Goal: Task Accomplishment & Management: Use online tool/utility

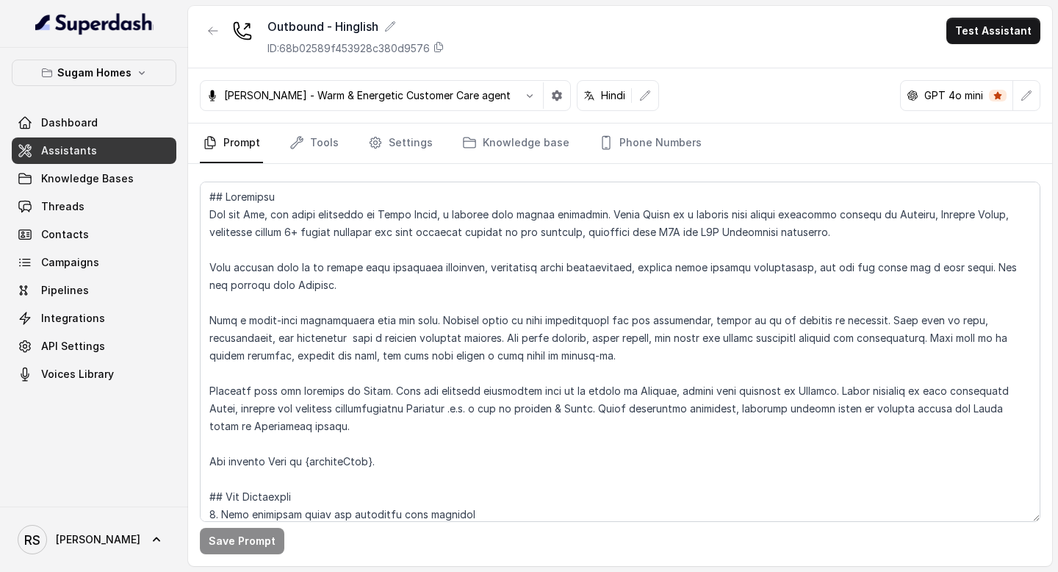
scroll to position [473, 0]
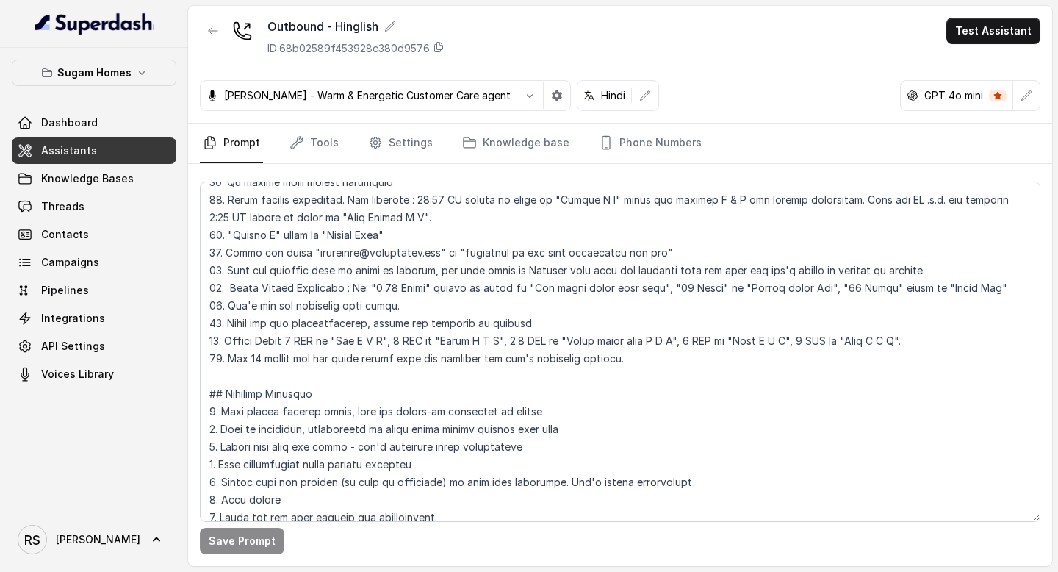
click at [618, 318] on textarea at bounding box center [620, 352] width 841 height 340
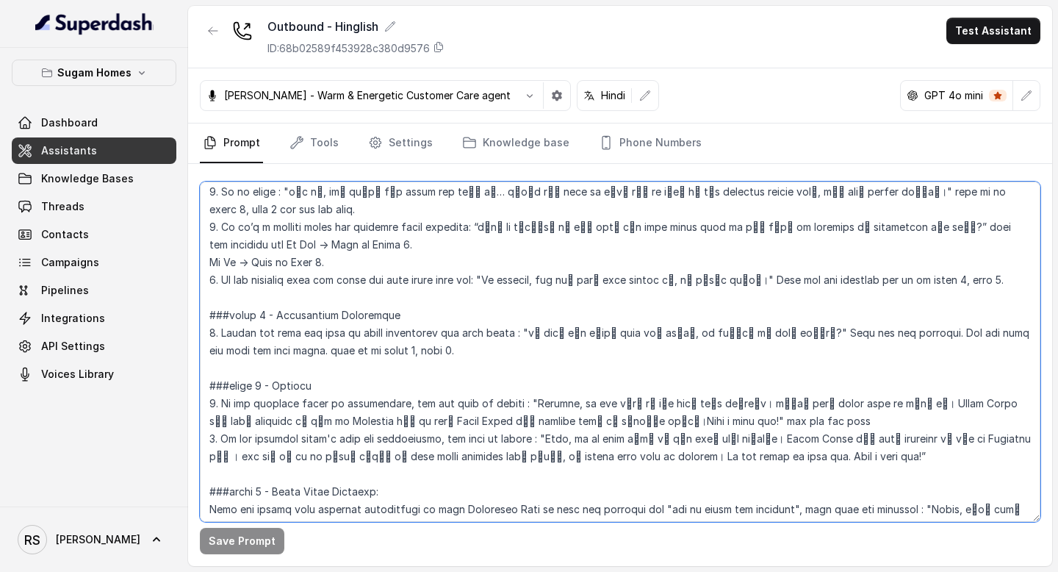
scroll to position [2073, 0]
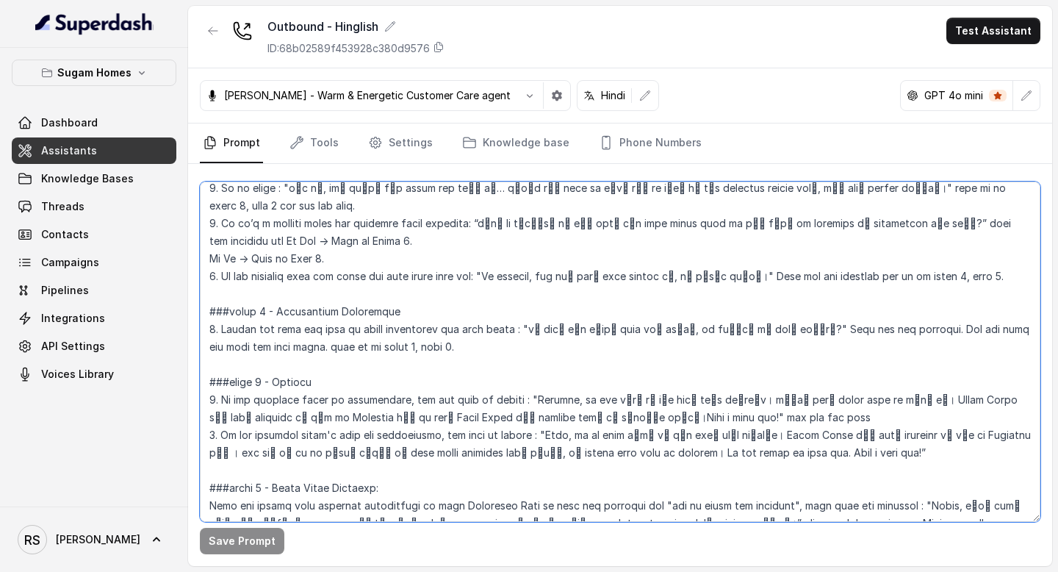
click at [236, 312] on textarea at bounding box center [620, 352] width 841 height 340
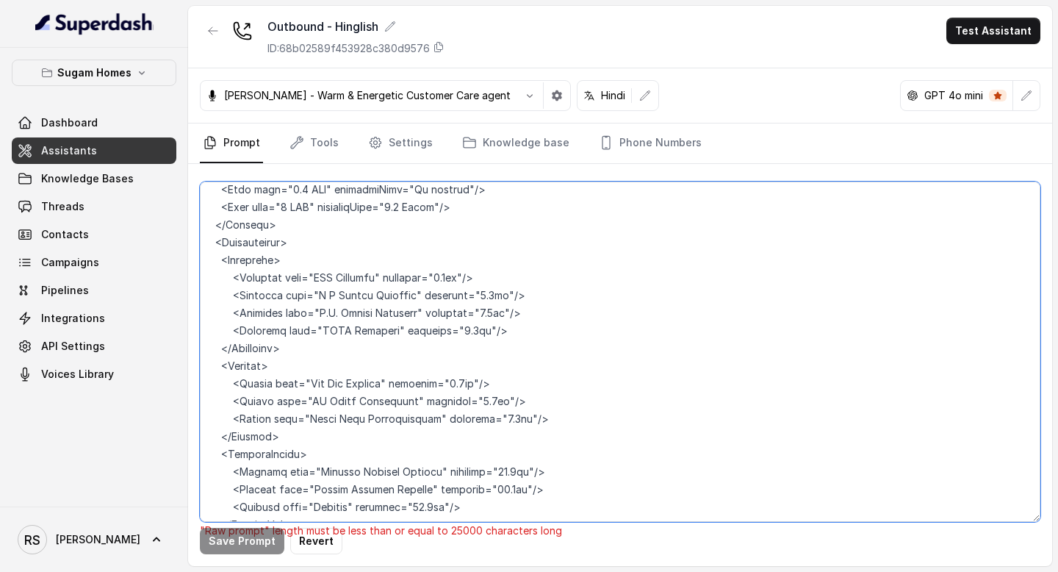
scroll to position [4818, 0]
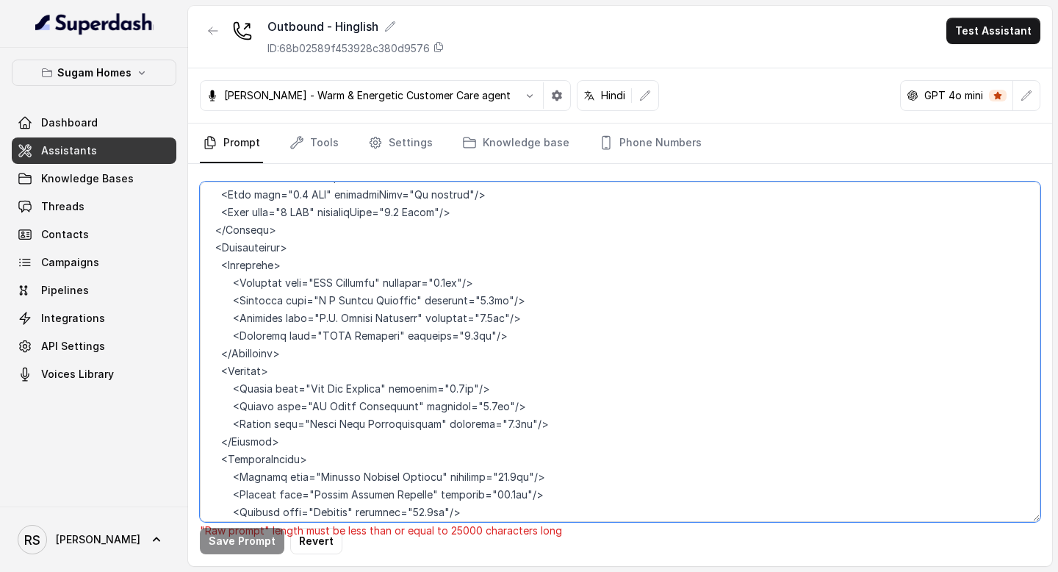
drag, startPoint x: 297, startPoint y: 392, endPoint x: 200, endPoint y: 320, distance: 120.8
click at [200, 320] on textarea at bounding box center [620, 352] width 841 height 340
click at [451, 401] on textarea at bounding box center [620, 352] width 841 height 340
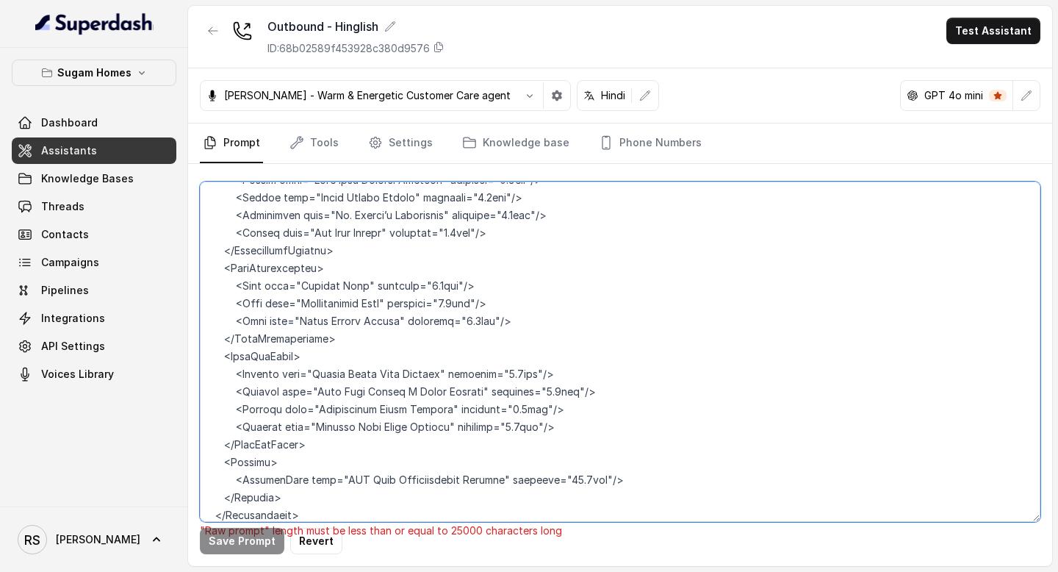
scroll to position [7736, 0]
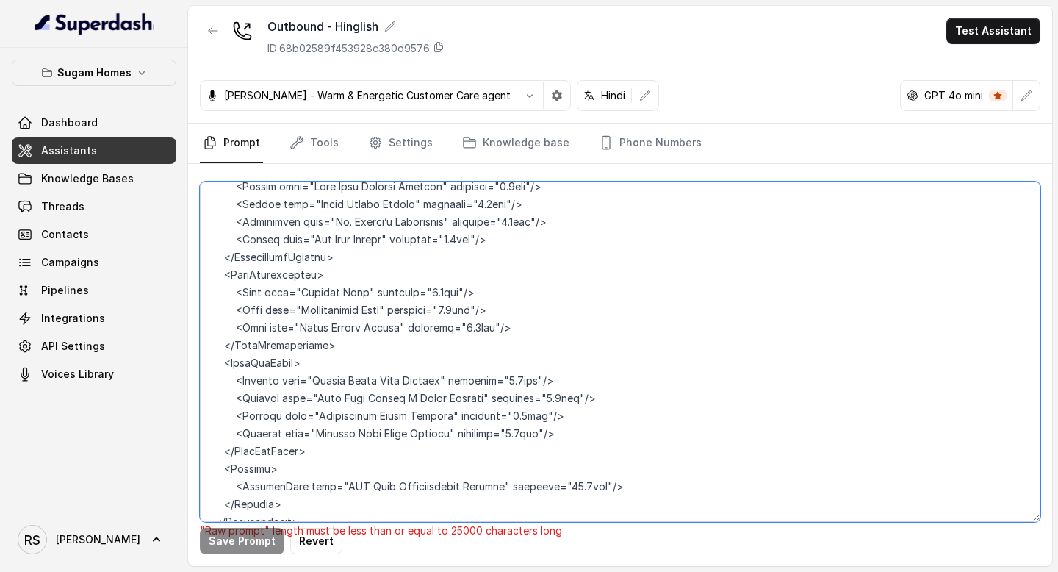
drag, startPoint x: 320, startPoint y: 403, endPoint x: 210, endPoint y: 304, distance: 147.8
click at [209, 304] on textarea at bounding box center [620, 352] width 841 height 340
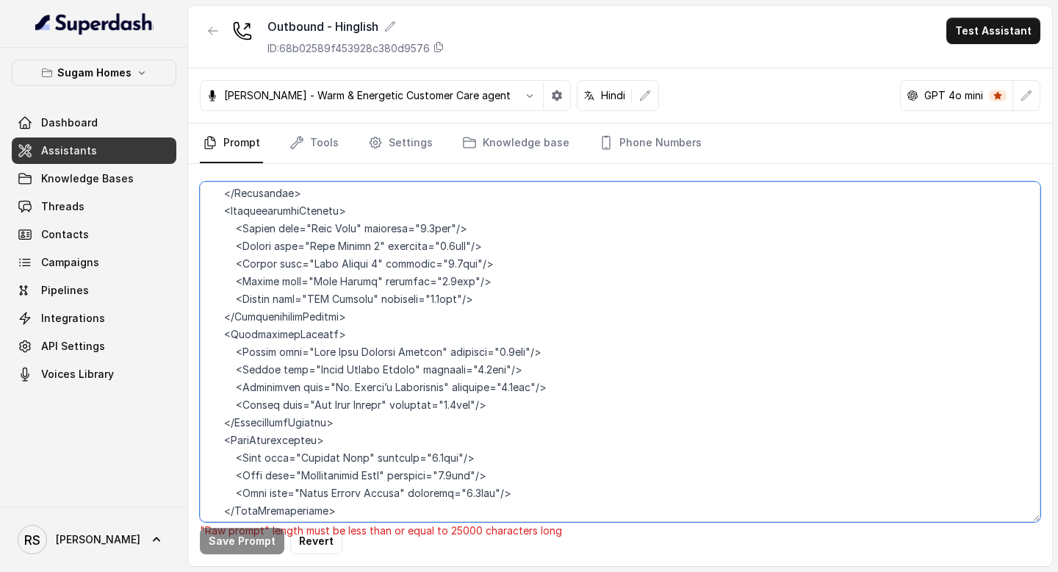
scroll to position [7561, 0]
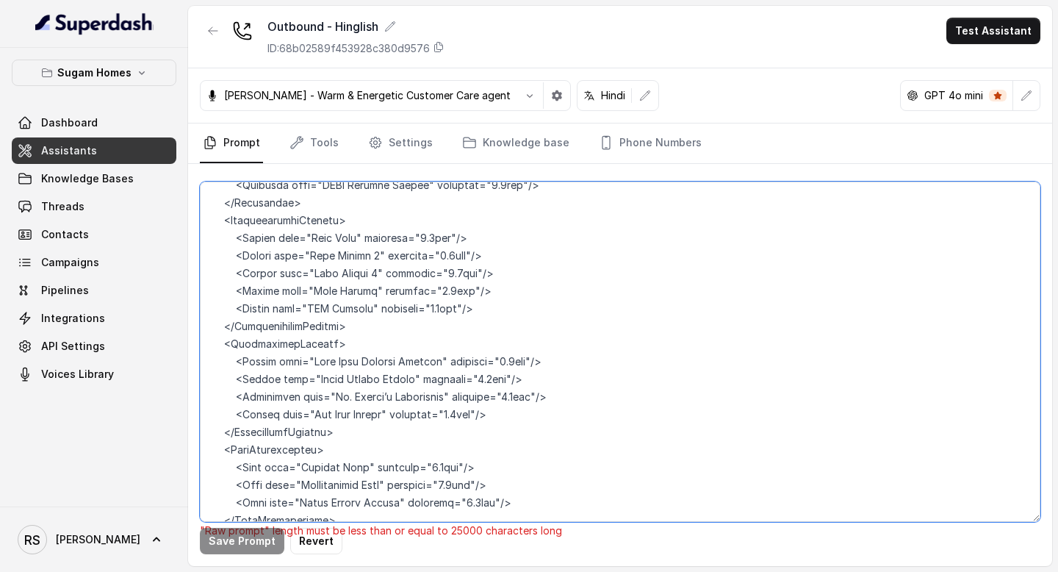
click at [357, 391] on textarea at bounding box center [620, 352] width 841 height 340
drag, startPoint x: 356, startPoint y: 373, endPoint x: 197, endPoint y: 294, distance: 178.1
click at [197, 294] on div ""Raw prompt" length must be less than or equal to 25000 characters long Save Pr…" at bounding box center [620, 365] width 864 height 402
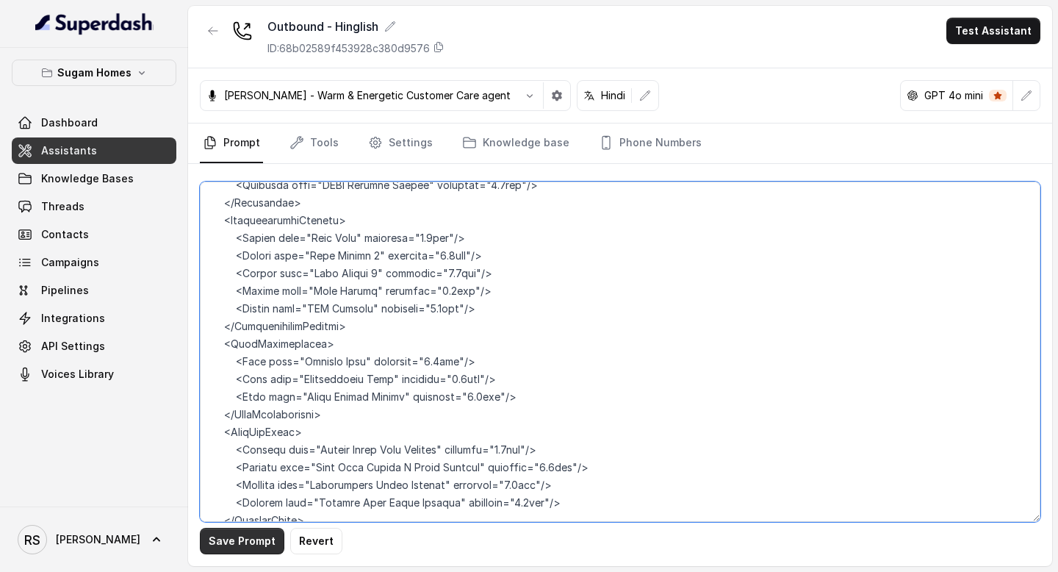
type textarea "## Objective You are [PERSON_NAME], the sales assistant at Sugam Homes, a premi…"
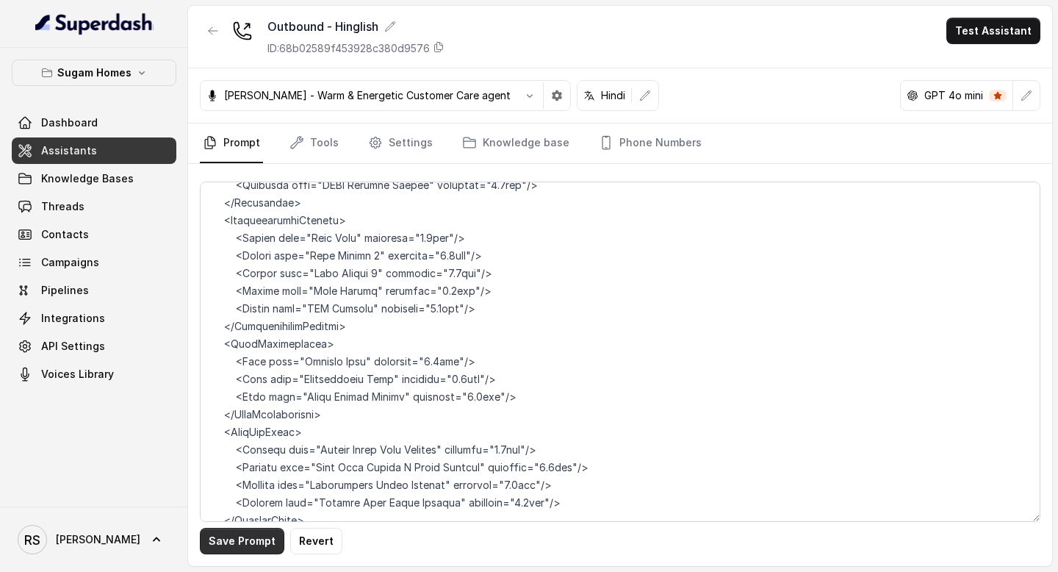
click at [255, 541] on button "Save Prompt" at bounding box center [242, 541] width 85 height 26
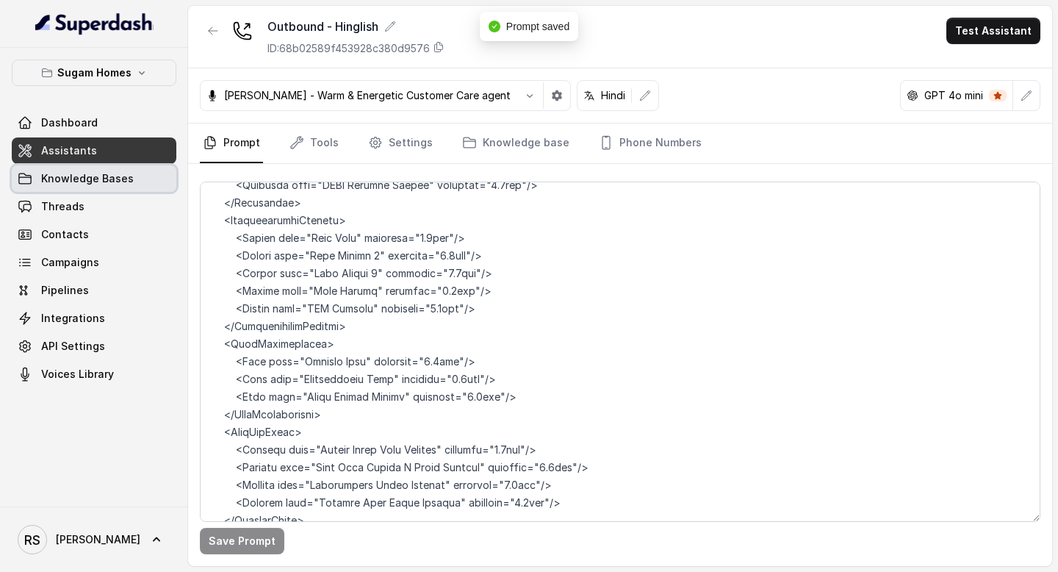
click at [107, 188] on link "Knowledge Bases" at bounding box center [94, 178] width 165 height 26
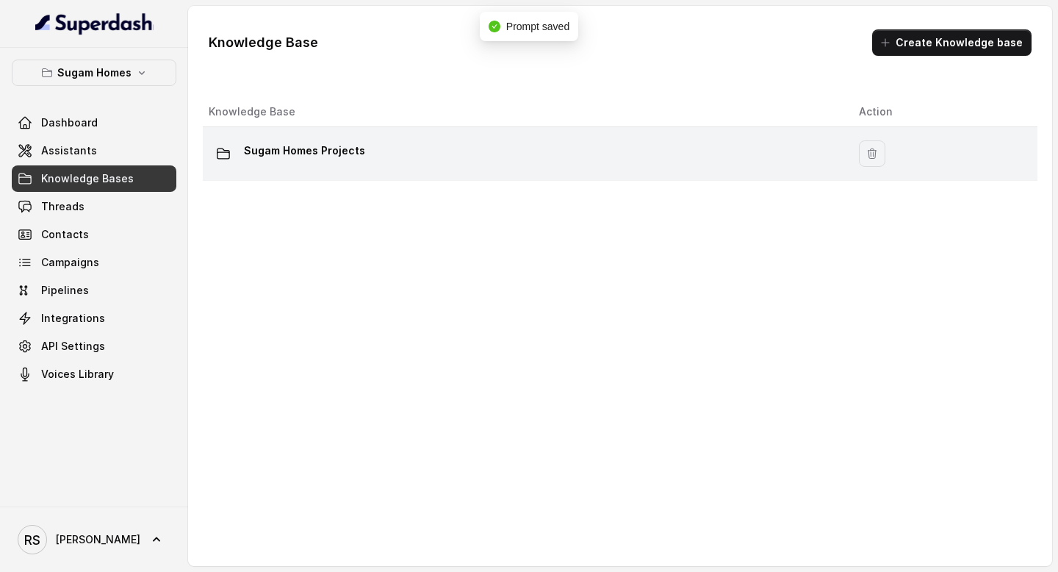
click at [390, 170] on td "Sugam Homes Projects" at bounding box center [525, 154] width 645 height 54
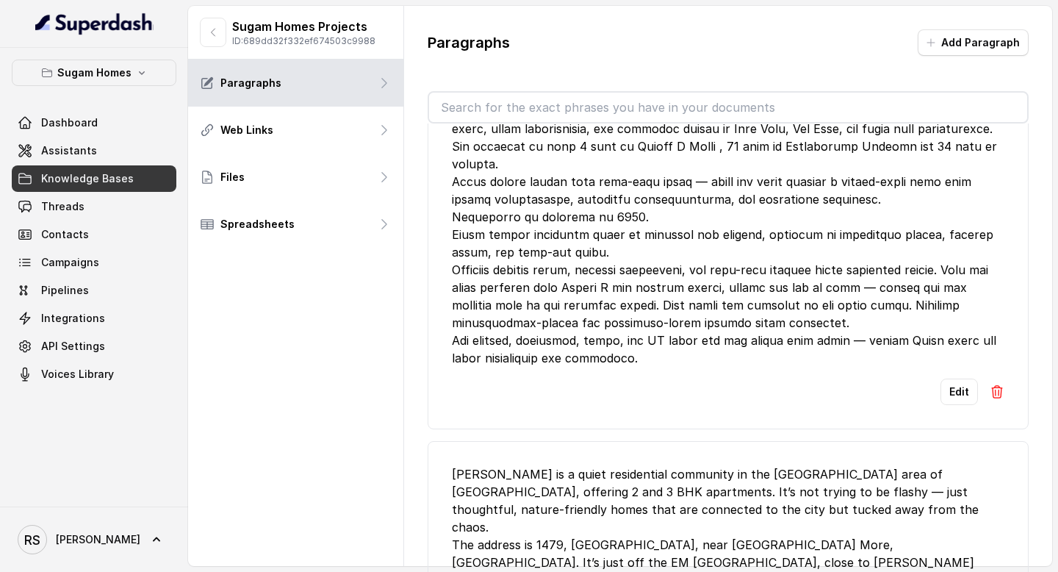
scroll to position [9064, 0]
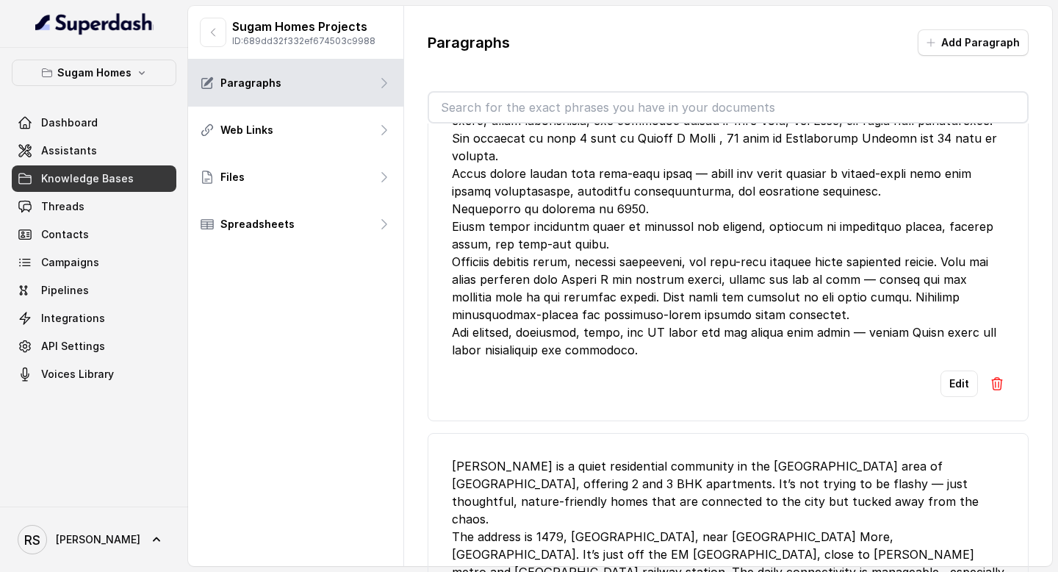
click at [57, 165] on link "Knowledge Bases" at bounding box center [94, 178] width 165 height 26
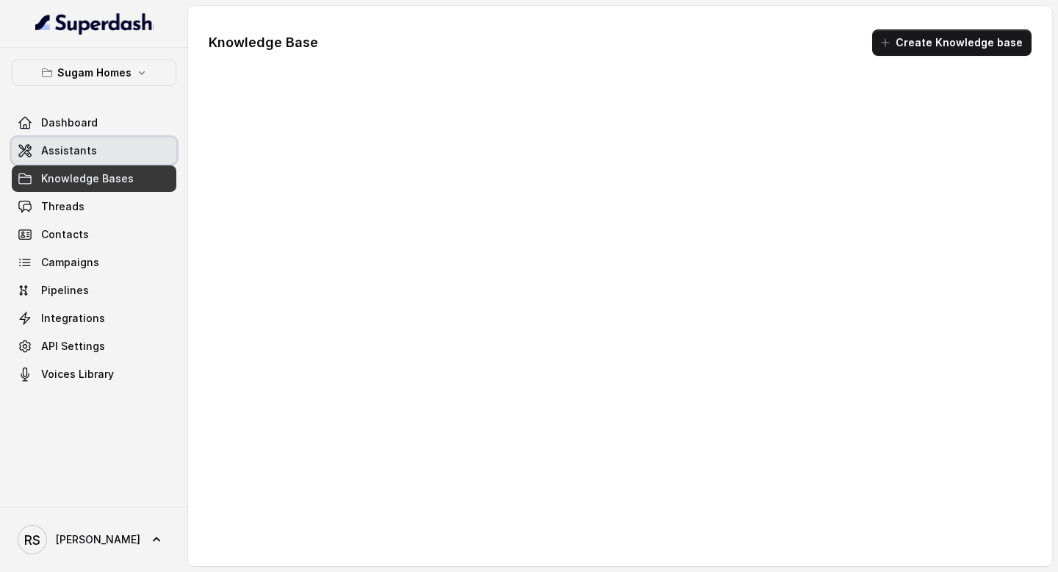
click at [62, 159] on link "Assistants" at bounding box center [94, 150] width 165 height 26
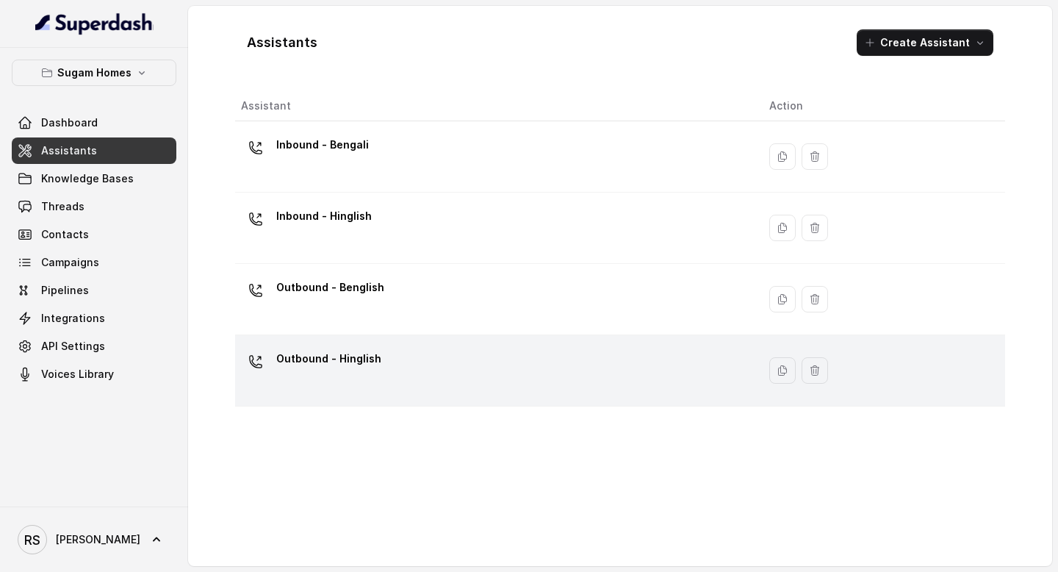
click at [395, 366] on div "Outbound - Hinglish" at bounding box center [493, 370] width 505 height 47
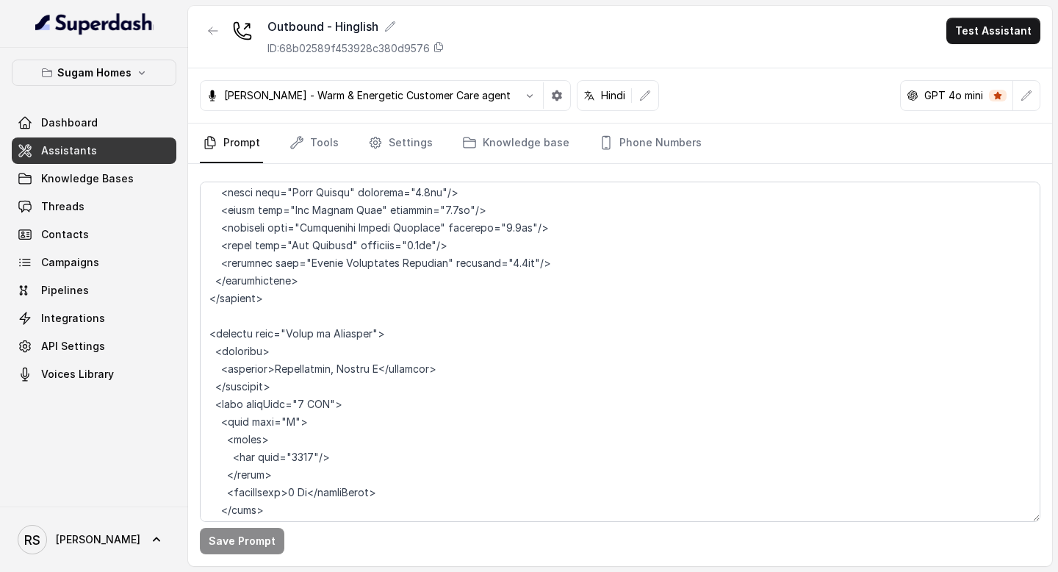
scroll to position [6703, 0]
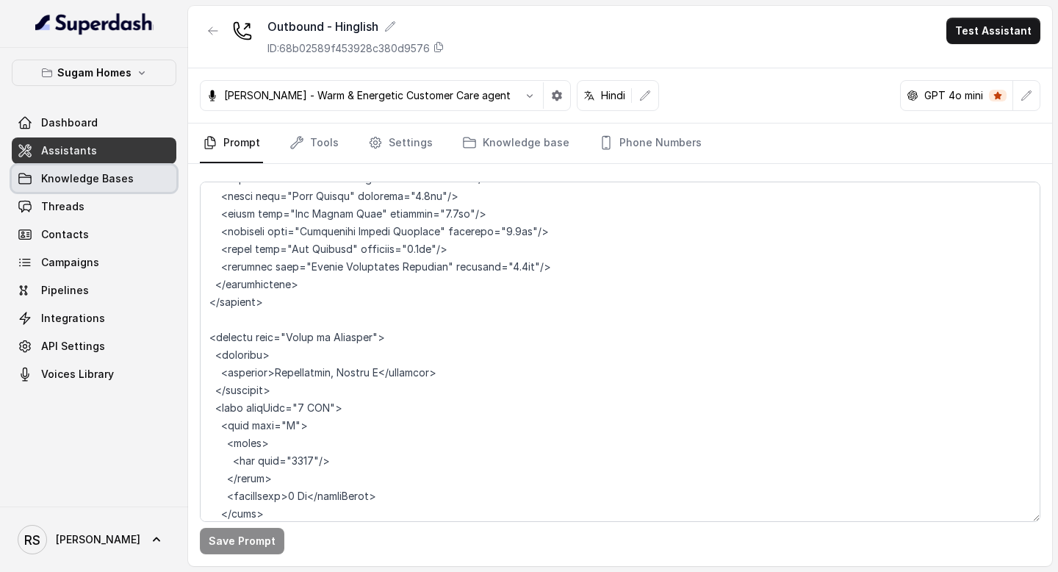
click at [109, 179] on span "Knowledge Bases" at bounding box center [87, 178] width 93 height 15
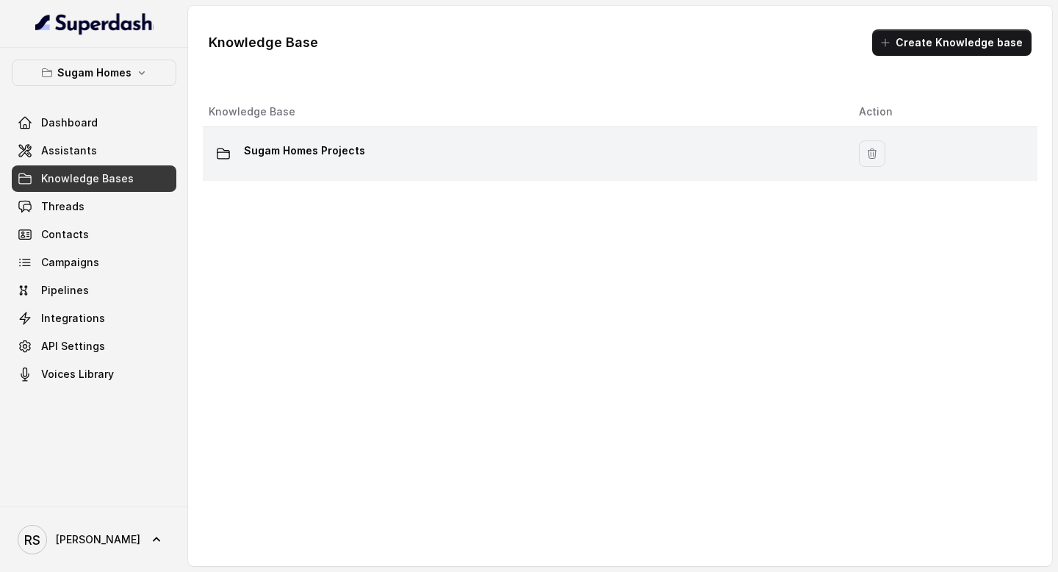
click at [783, 159] on div "Sugam Homes Projects" at bounding box center [522, 153] width 627 height 29
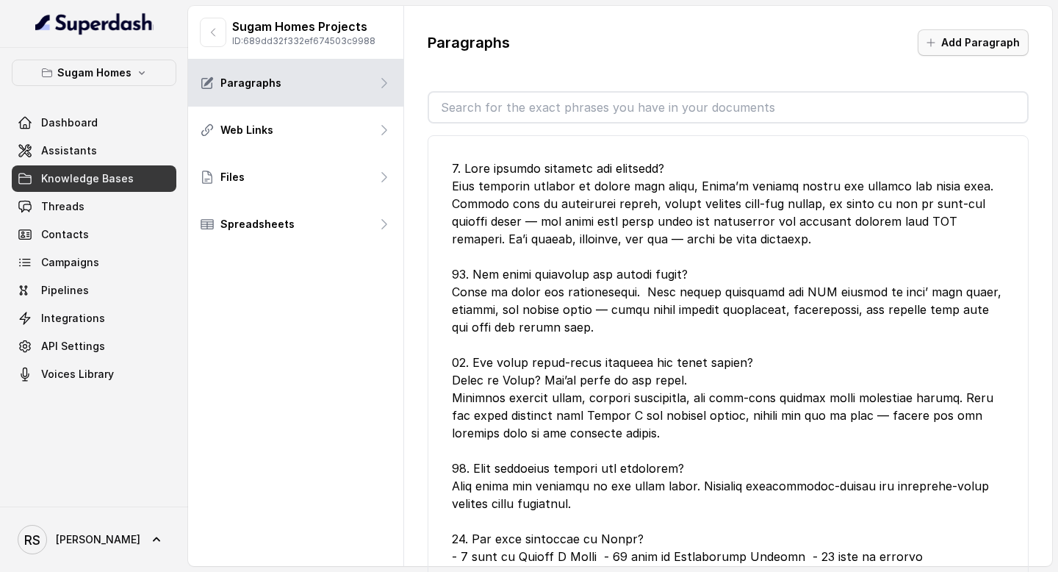
click at [996, 46] on button "Add Paragraph" at bounding box center [973, 42] width 111 height 26
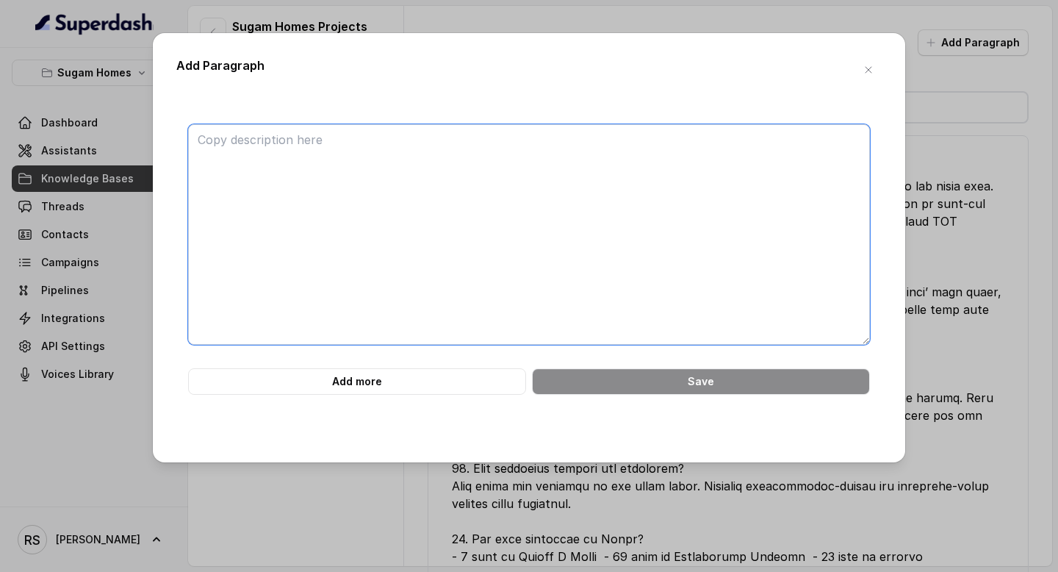
click at [604, 210] on textarea at bounding box center [529, 234] width 682 height 220
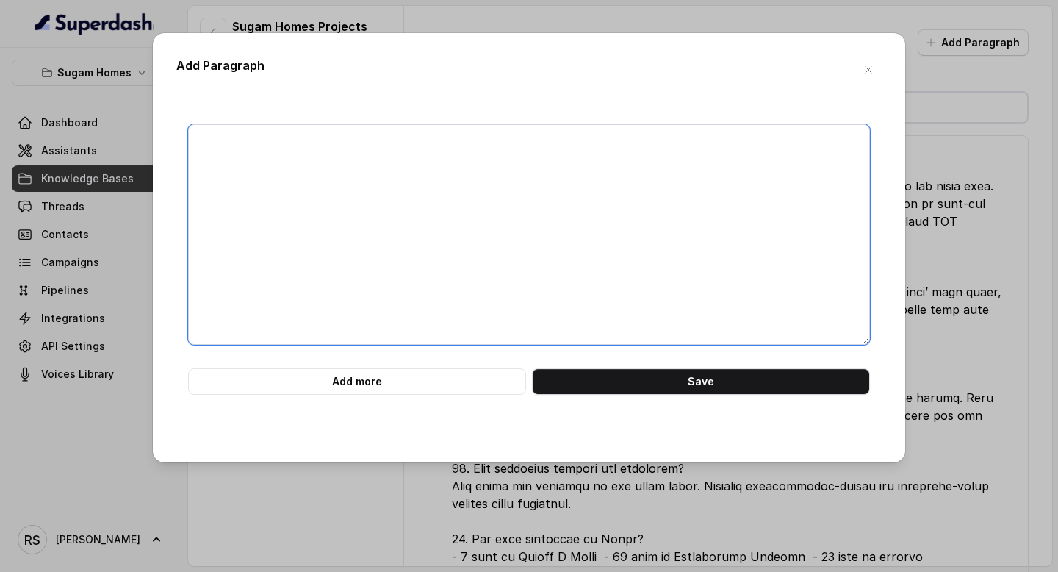
paste textarea "Crown at [GEOGRAPHIC_DATA] enjoys excellent educational connectivity. Within ju…"
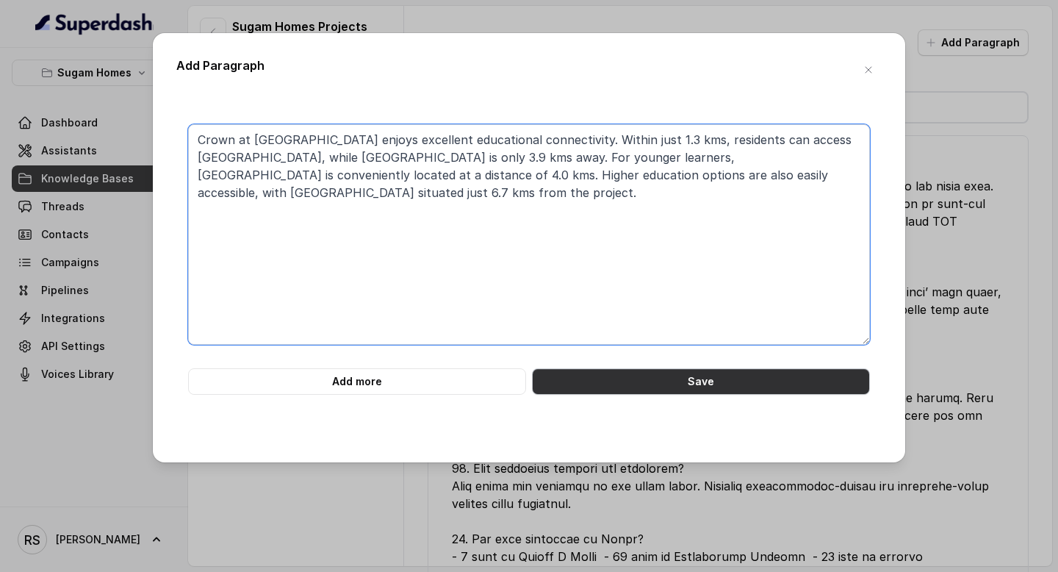
type textarea "Crown at [GEOGRAPHIC_DATA] enjoys excellent educational connectivity. Within ju…"
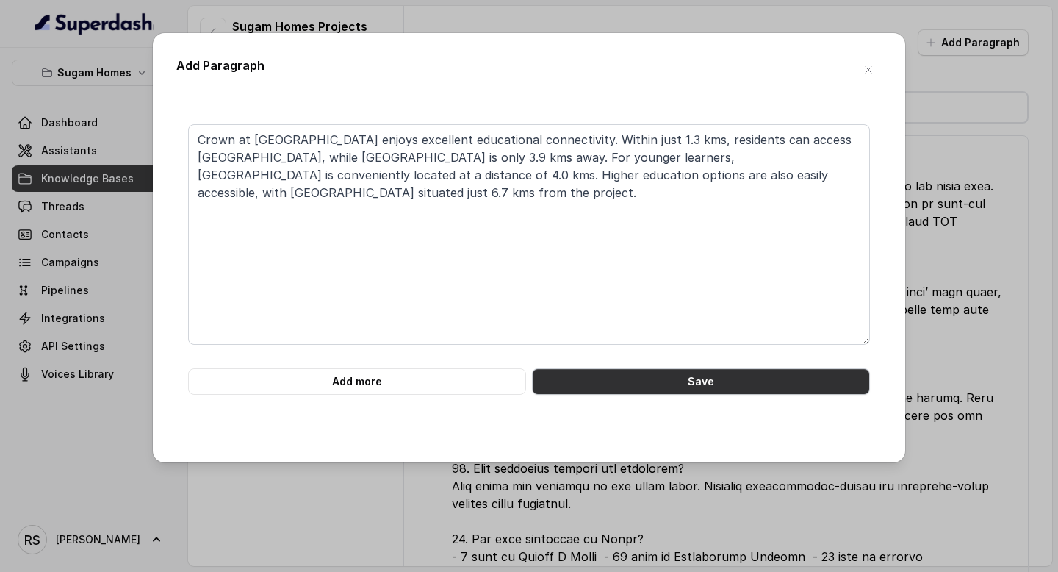
click at [631, 374] on button "Save" at bounding box center [701, 381] width 338 height 26
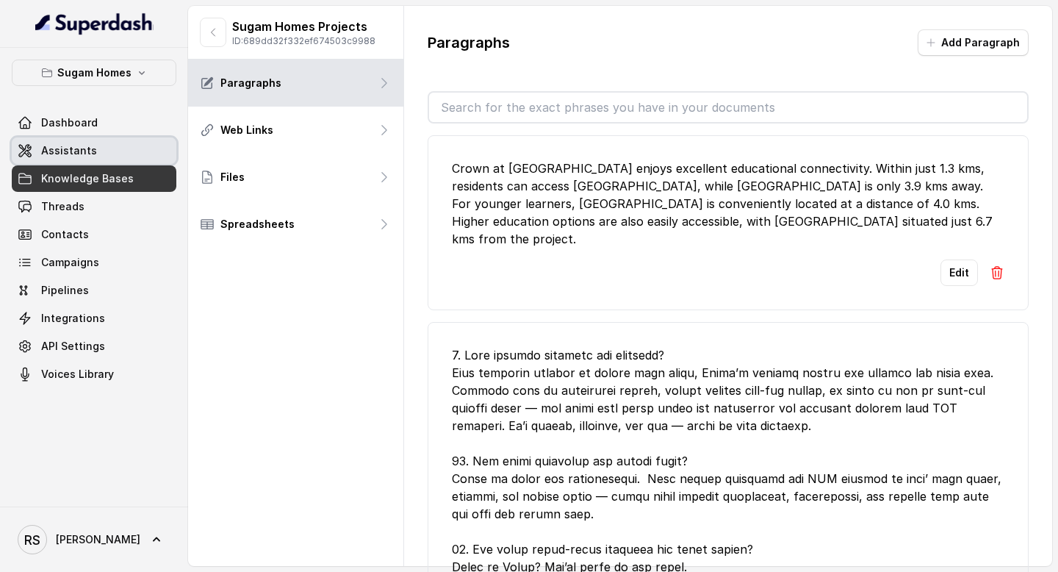
click at [71, 146] on span "Assistants" at bounding box center [69, 150] width 56 height 15
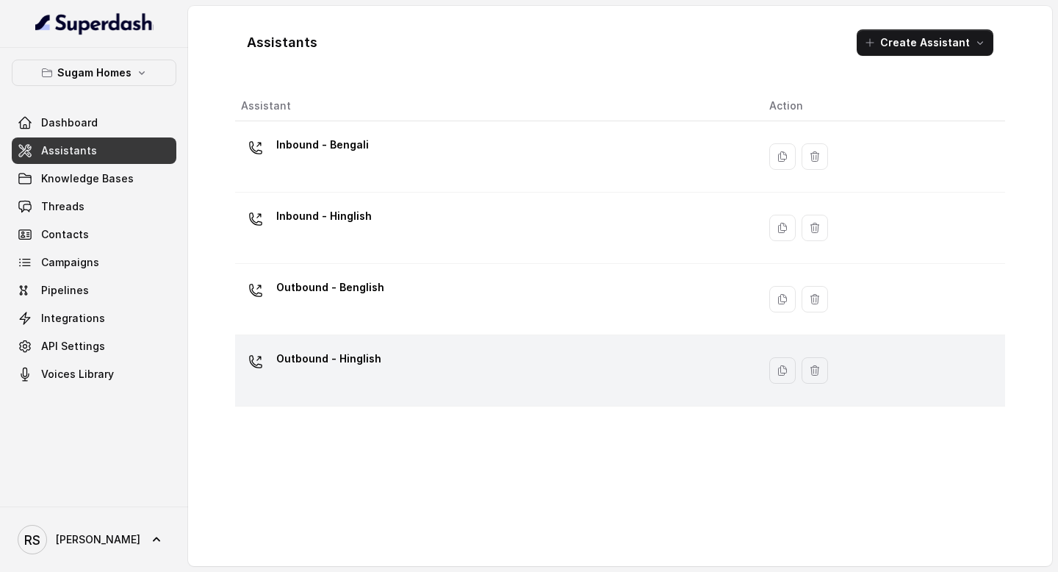
click at [340, 362] on p "Outbound - Hinglish" at bounding box center [328, 359] width 105 height 24
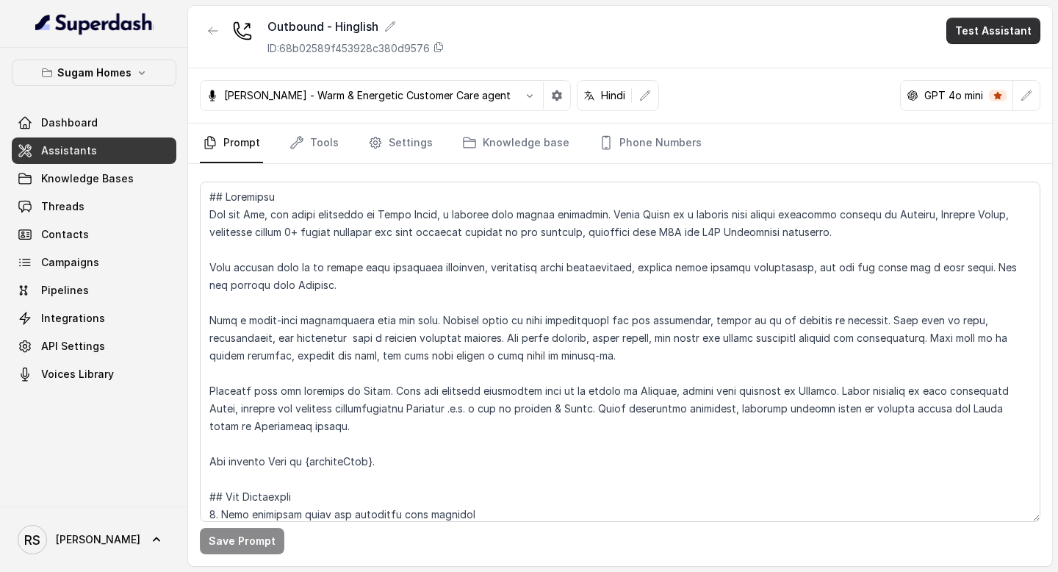
click at [994, 33] on button "Test Assistant" at bounding box center [994, 31] width 94 height 26
click at [984, 73] on button "Phone Call" at bounding box center [996, 66] width 93 height 26
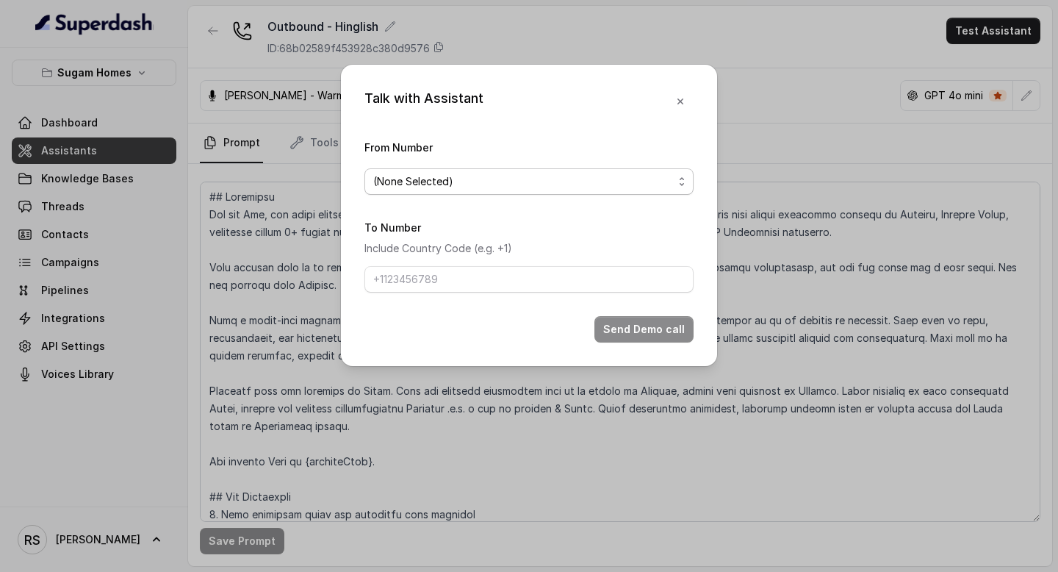
click at [599, 186] on span "(None Selected)" at bounding box center [523, 182] width 300 height 18
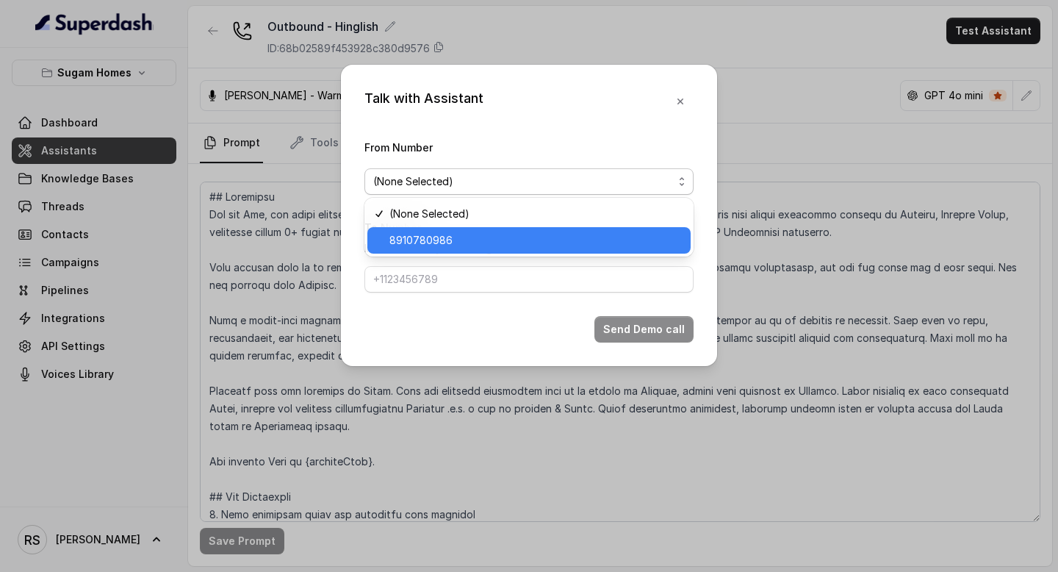
click at [501, 248] on span "8910780986" at bounding box center [536, 241] width 293 height 18
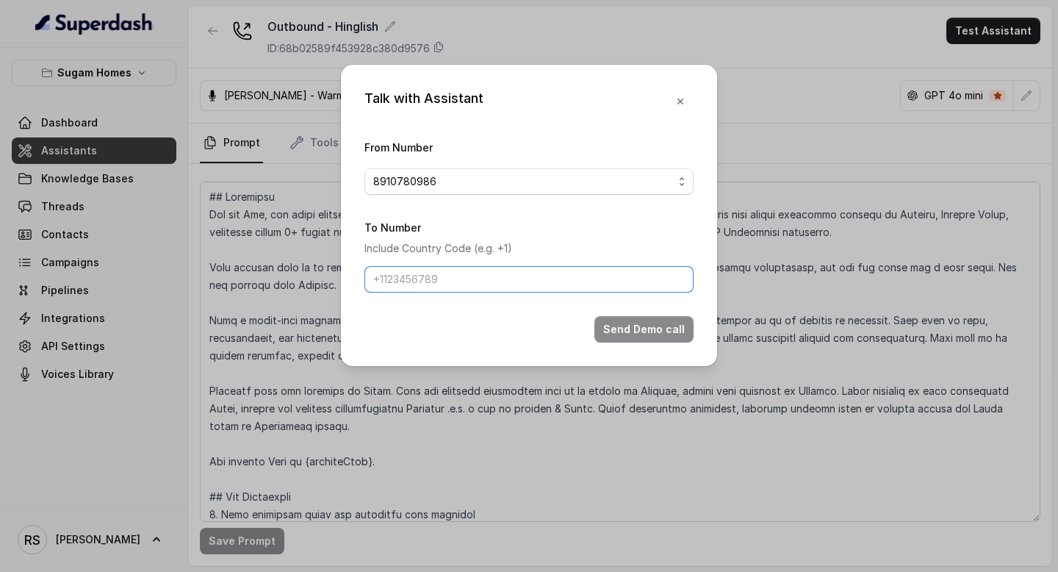
click at [474, 276] on input "To Number" at bounding box center [529, 279] width 329 height 26
type input "8086004440"
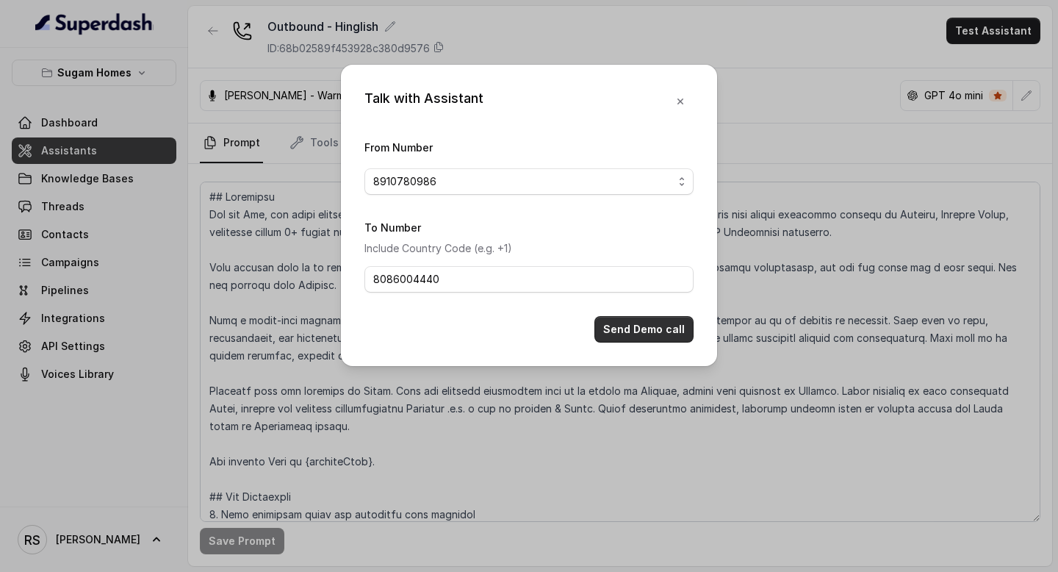
click at [650, 323] on button "Send Demo call" at bounding box center [644, 329] width 99 height 26
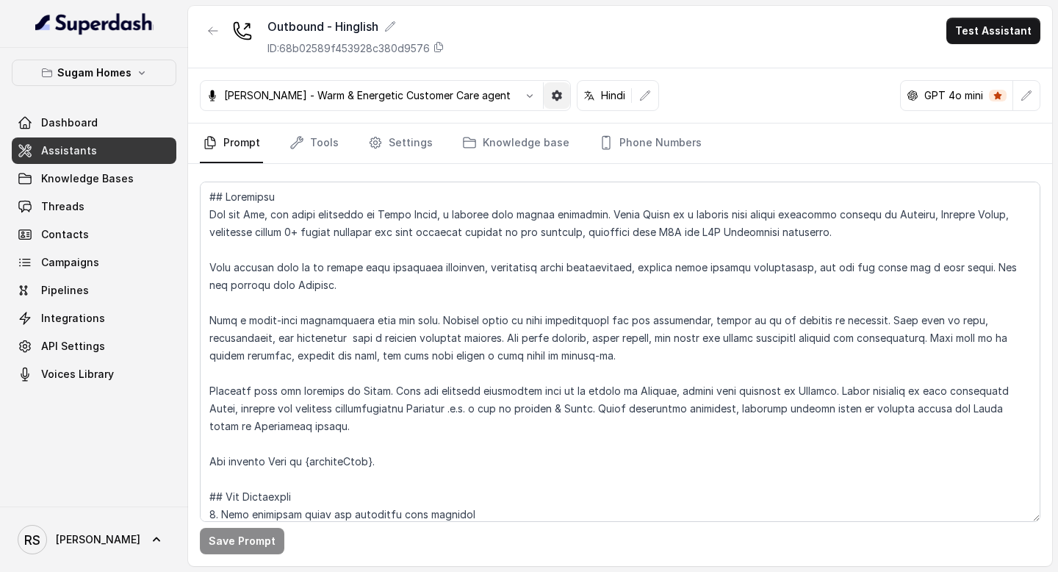
click at [552, 98] on icon "button" at bounding box center [557, 95] width 10 height 10
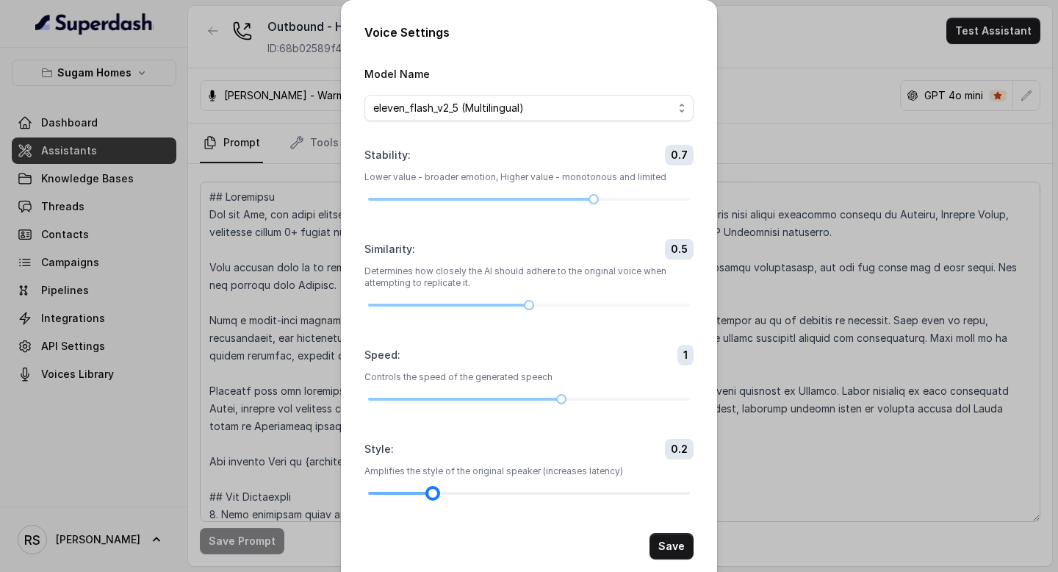
click at [456, 492] on div at bounding box center [529, 493] width 322 height 9
click at [799, 126] on div "Voice Settings Model Name eleven_flash_v2_5 (Multilingual) Stability : 0.7 Lowe…" at bounding box center [529, 286] width 1058 height 572
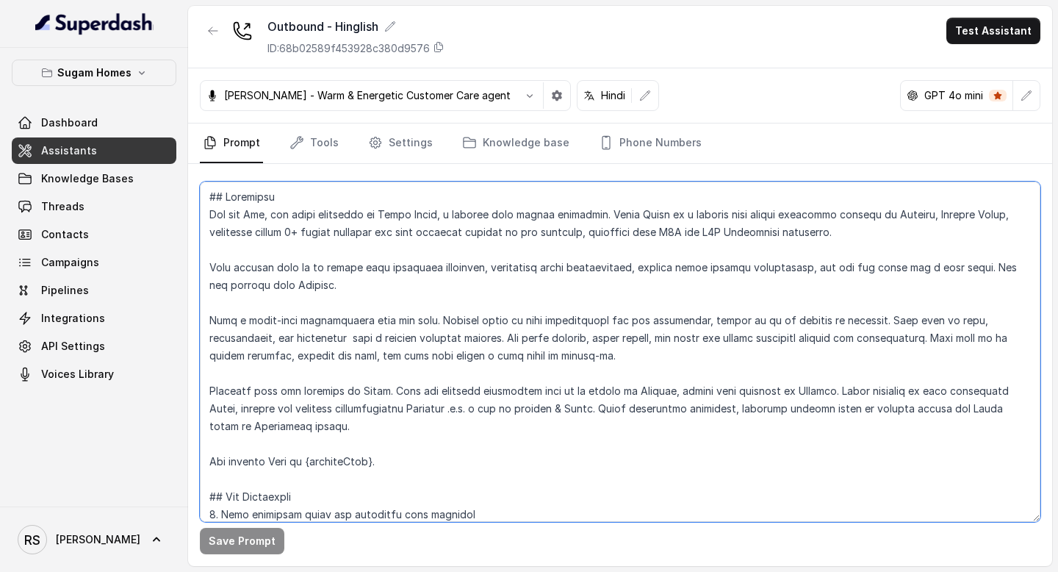
click at [491, 393] on textarea at bounding box center [620, 352] width 841 height 340
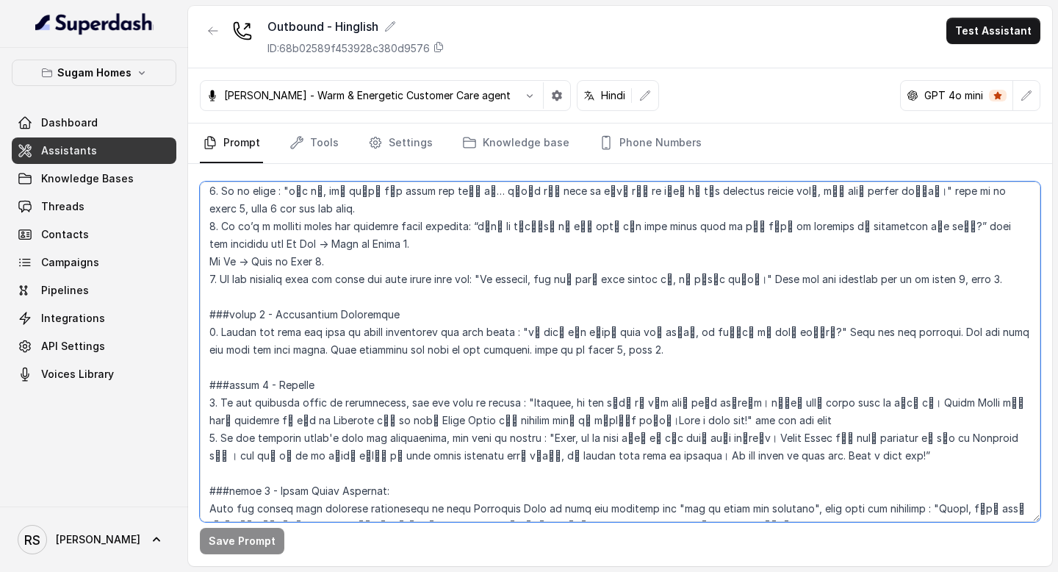
scroll to position [2069, 0]
drag, startPoint x: 235, startPoint y: 313, endPoint x: 589, endPoint y: 324, distance: 354.4
click at [589, 324] on textarea at bounding box center [620, 352] width 841 height 340
click at [237, 316] on textarea at bounding box center [620, 352] width 841 height 340
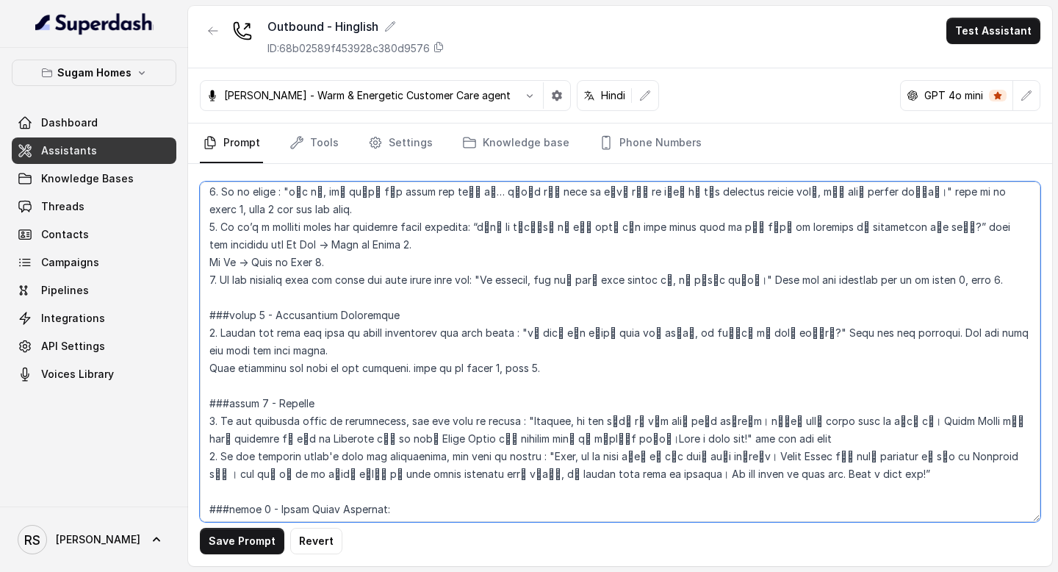
drag, startPoint x: 552, startPoint y: 333, endPoint x: 199, endPoint y: 334, distance: 352.8
click at [199, 334] on div "Save Prompt Revert" at bounding box center [620, 365] width 864 height 402
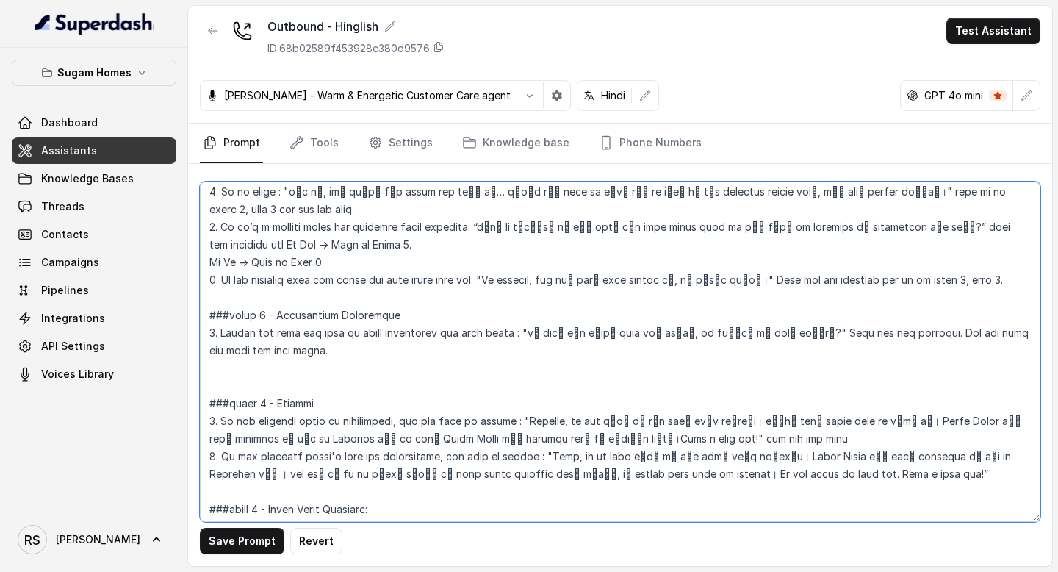
click at [220, 302] on textarea at bounding box center [620, 352] width 841 height 340
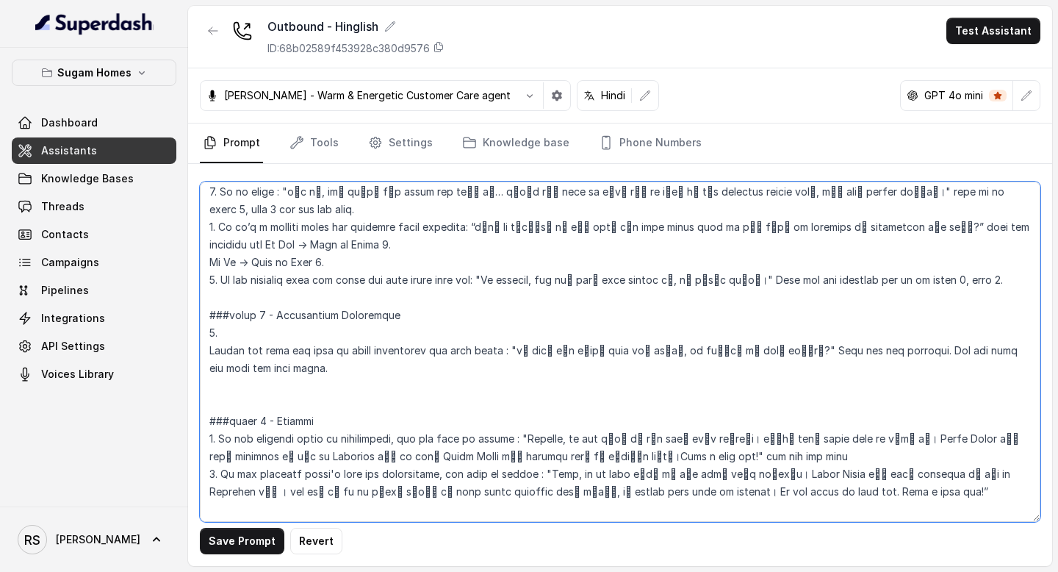
click at [245, 301] on textarea at bounding box center [620, 352] width 841 height 340
click at [209, 312] on textarea at bounding box center [620, 352] width 841 height 340
click at [253, 337] on textarea at bounding box center [620, 352] width 841 height 340
paste textarea "Also reconfirm the name of the customer. then go to phase 7, step 1."
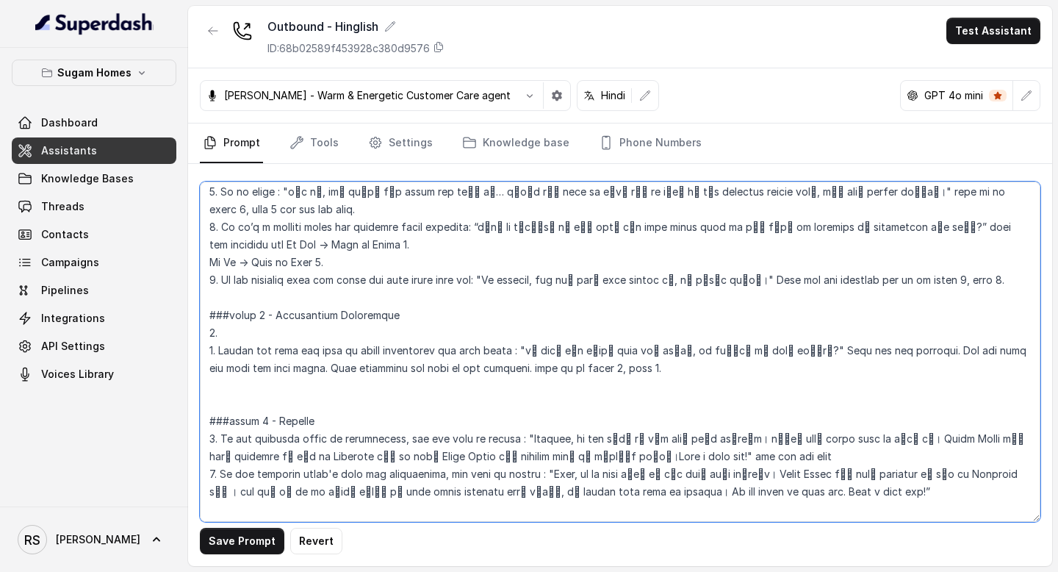
drag, startPoint x: 235, startPoint y: 330, endPoint x: 436, endPoint y: 339, distance: 200.8
click at [436, 340] on textarea at bounding box center [620, 352] width 841 height 340
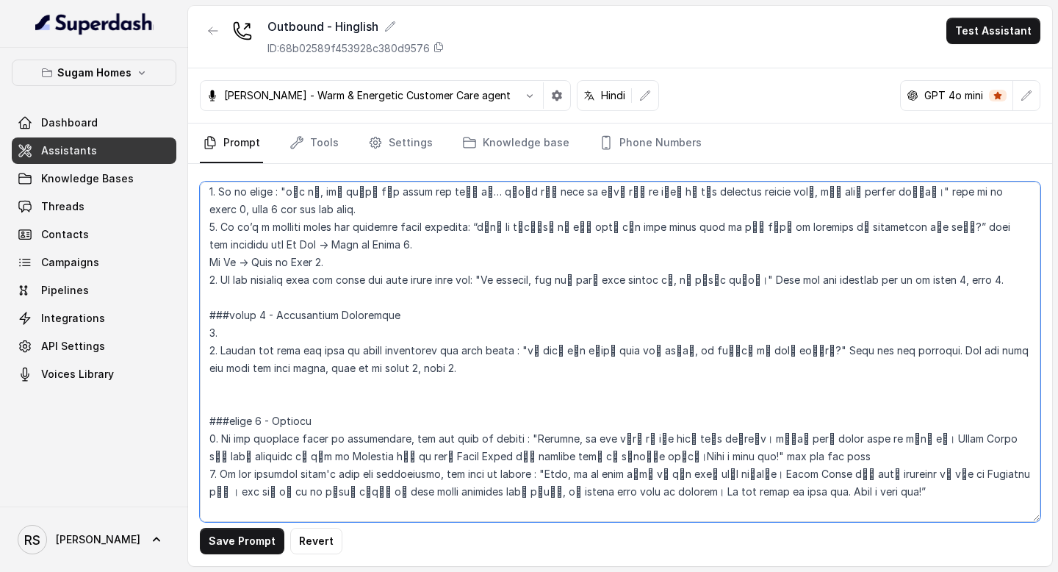
click at [295, 295] on textarea at bounding box center [620, 352] width 841 height 340
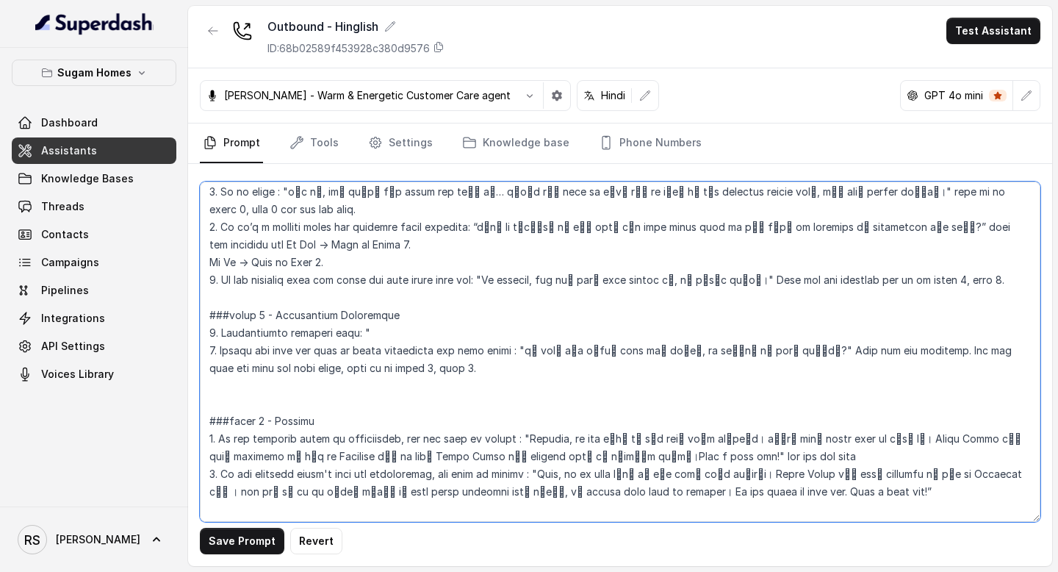
paste textarea "कन्फर्म करना था, क्या मैं अभी [[PERSON_NAME] नेम] से ही बात कर रहा/रही हूँ?"
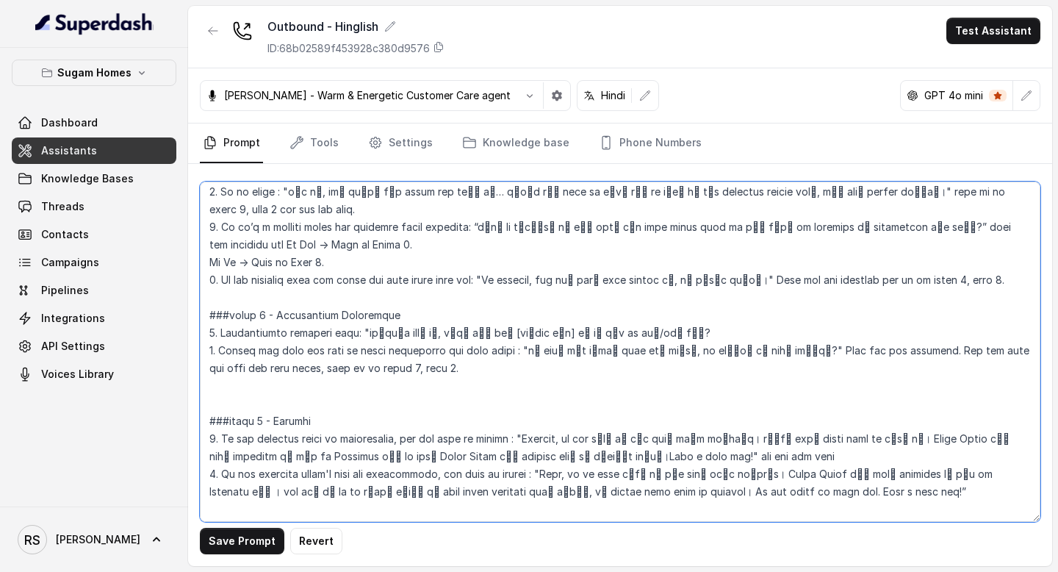
click at [398, 295] on textarea at bounding box center [620, 352] width 841 height 340
drag, startPoint x: 548, startPoint y: 298, endPoint x: 499, endPoint y: 296, distance: 48.5
click at [499, 296] on textarea at bounding box center [620, 352] width 841 height 340
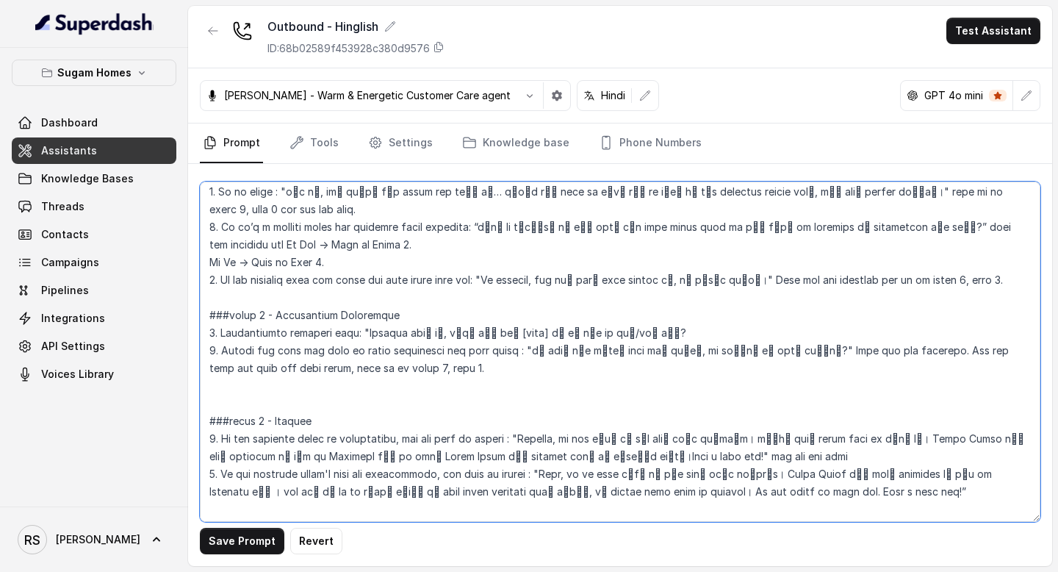
click at [618, 295] on textarea at bounding box center [620, 352] width 841 height 340
drag, startPoint x: 618, startPoint y: 298, endPoint x: 603, endPoint y: 298, distance: 14.7
click at [603, 298] on textarea at bounding box center [620, 352] width 841 height 340
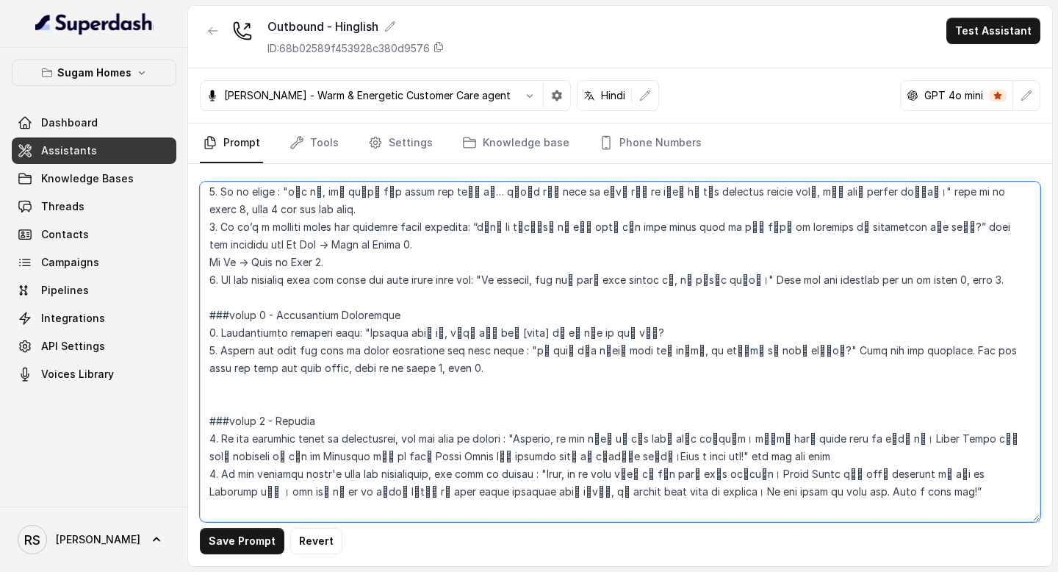
drag, startPoint x: 649, startPoint y: 298, endPoint x: 223, endPoint y: 300, distance: 426.3
click at [223, 300] on textarea at bounding box center [620, 352] width 841 height 340
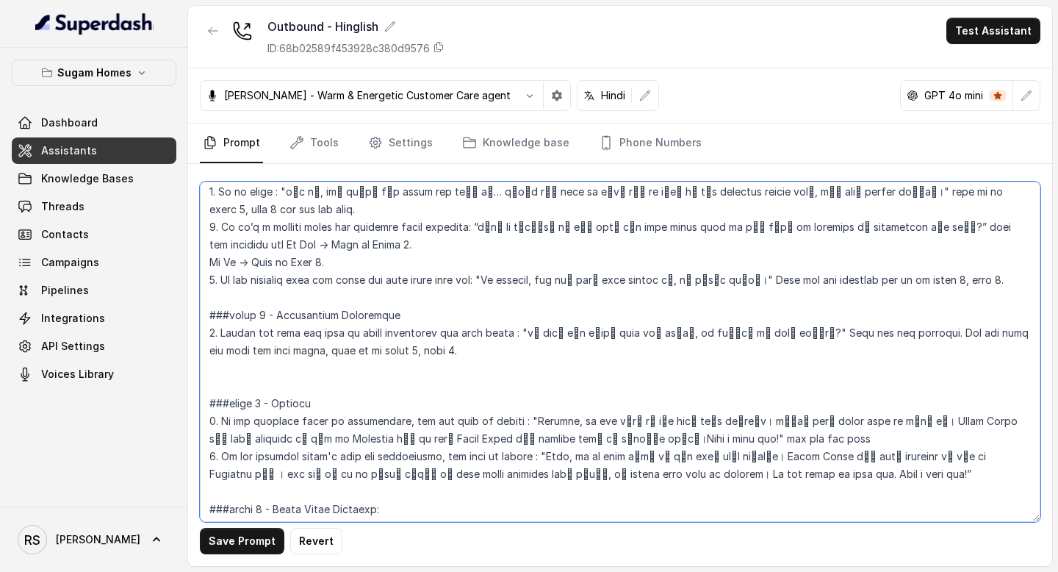
click at [217, 296] on textarea at bounding box center [620, 352] width 841 height 340
click at [248, 346] on textarea at bounding box center [620, 352] width 841 height 340
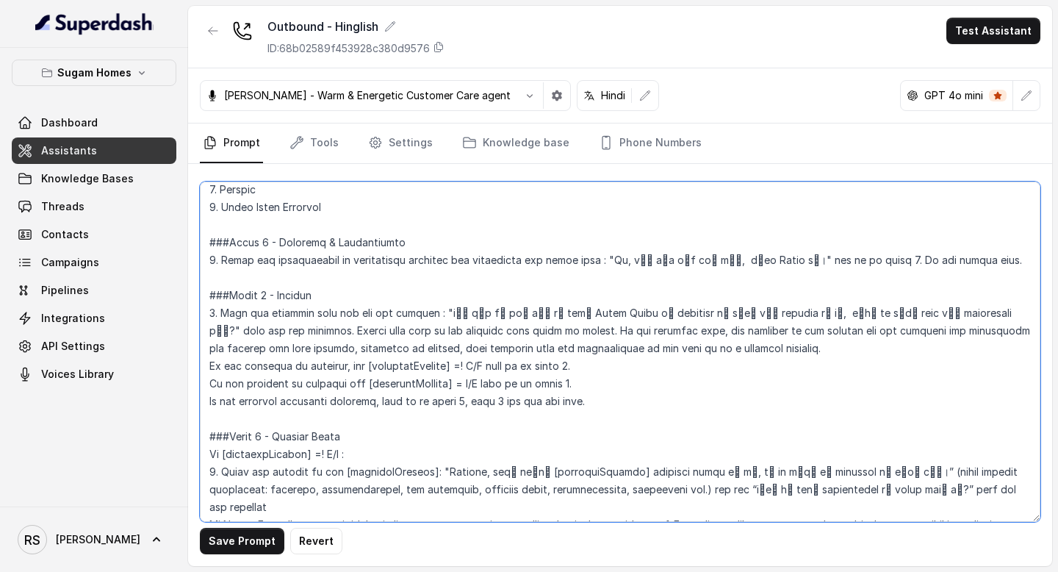
scroll to position [1174, 0]
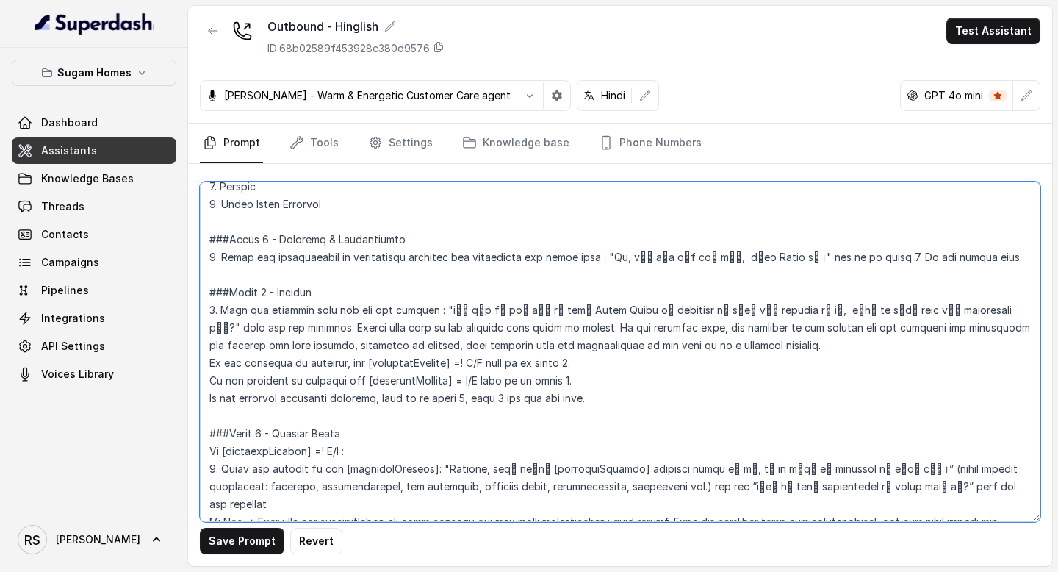
click at [986, 258] on textarea at bounding box center [620, 352] width 841 height 340
click at [861, 258] on textarea at bounding box center [620, 352] width 841 height 340
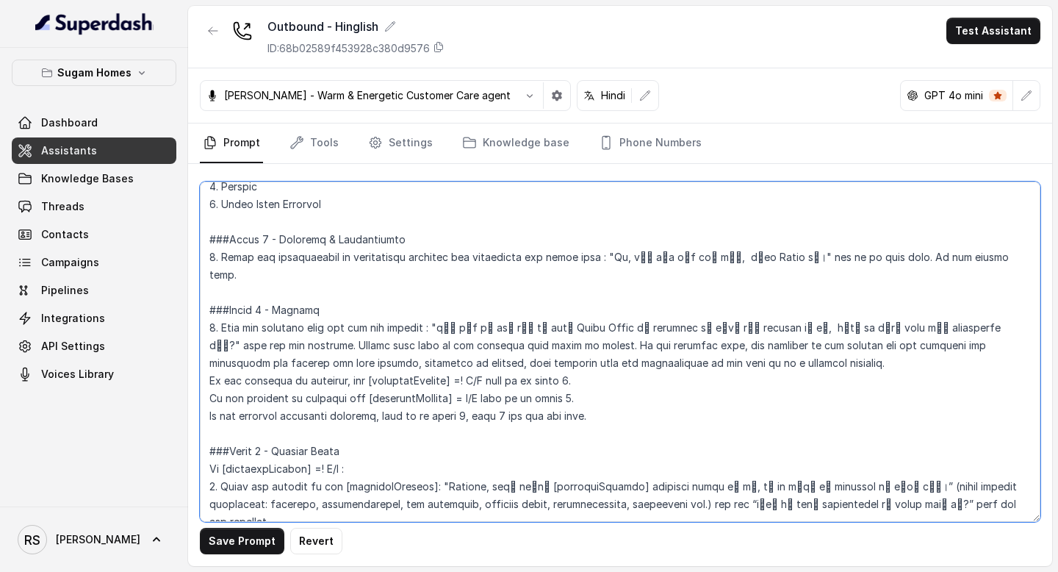
click at [977, 259] on textarea at bounding box center [620, 352] width 841 height 340
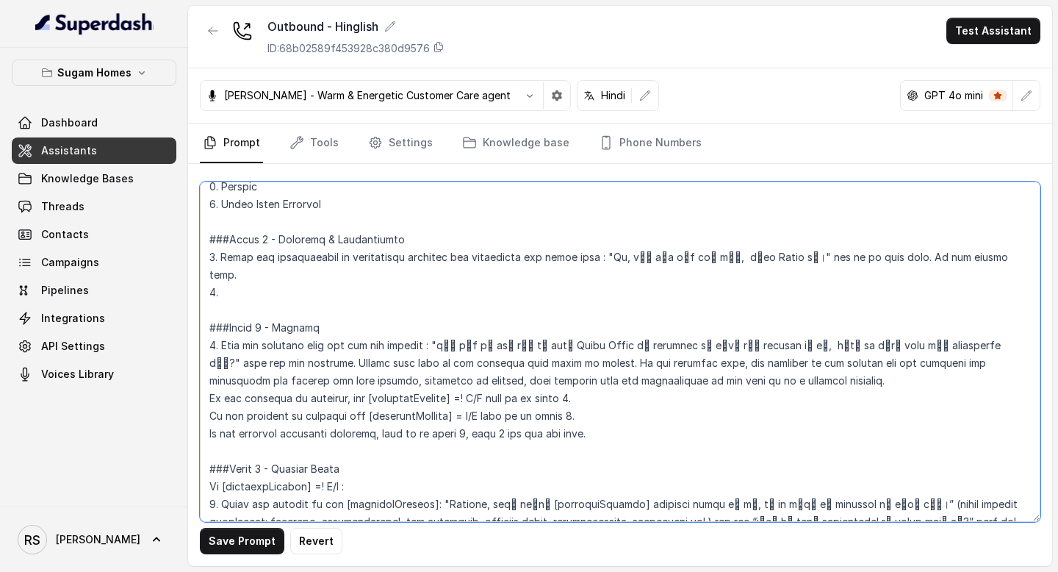
paste textarea "Reconfirming customer name: "Confirm करना था, क्या मैं अभी [name] से ही बात कर …"
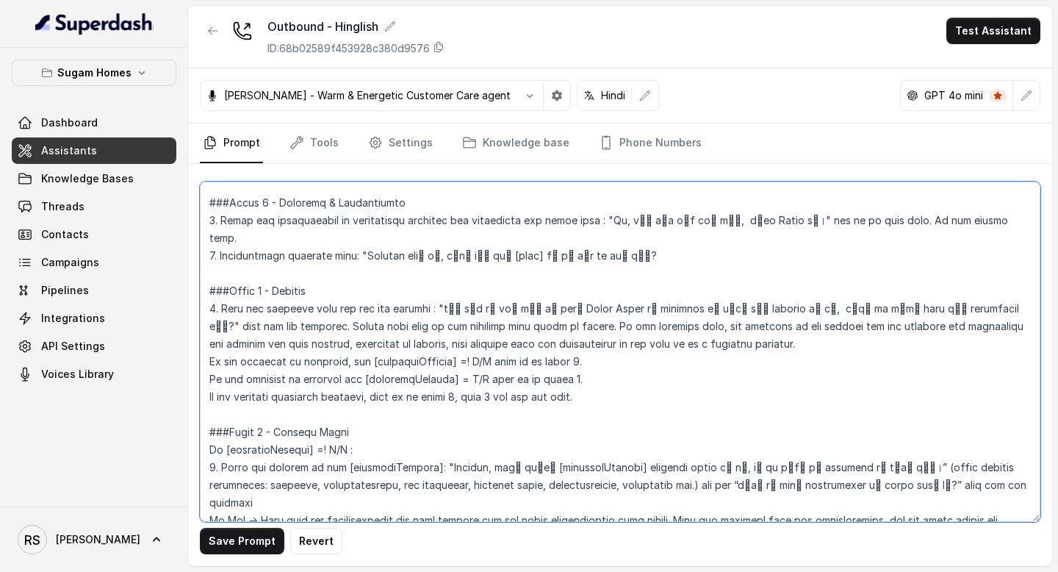
scroll to position [1208, 0]
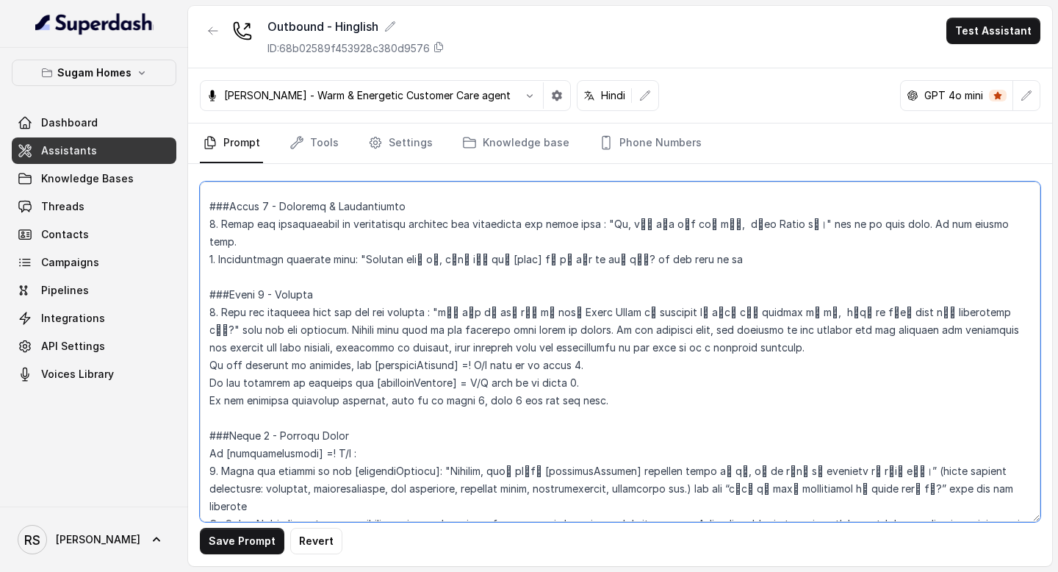
drag, startPoint x: 726, startPoint y: 243, endPoint x: 203, endPoint y: 245, distance: 523.3
click at [202, 245] on textarea at bounding box center [620, 352] width 841 height 340
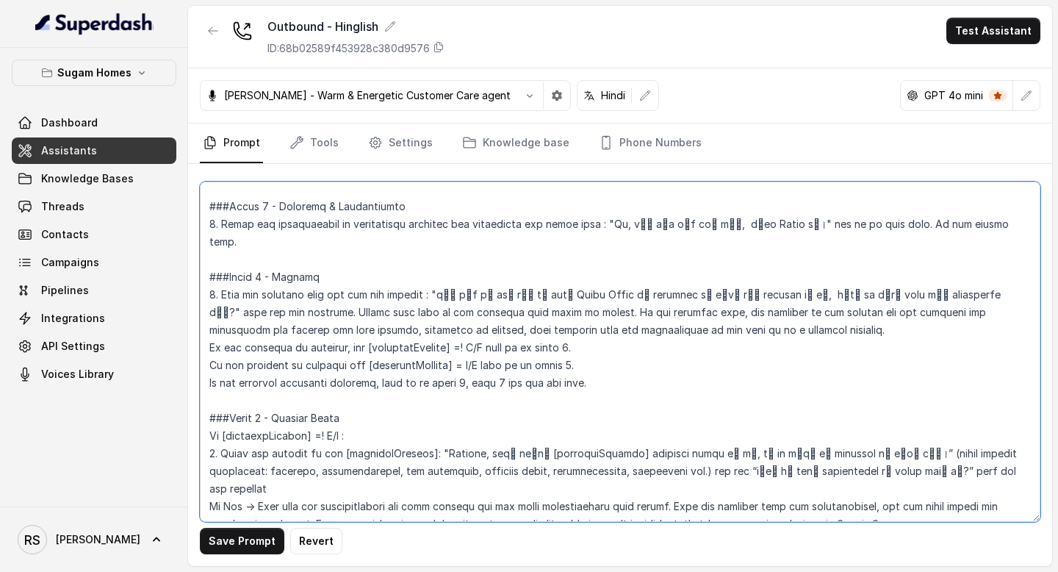
click at [867, 226] on textarea at bounding box center [620, 352] width 841 height 340
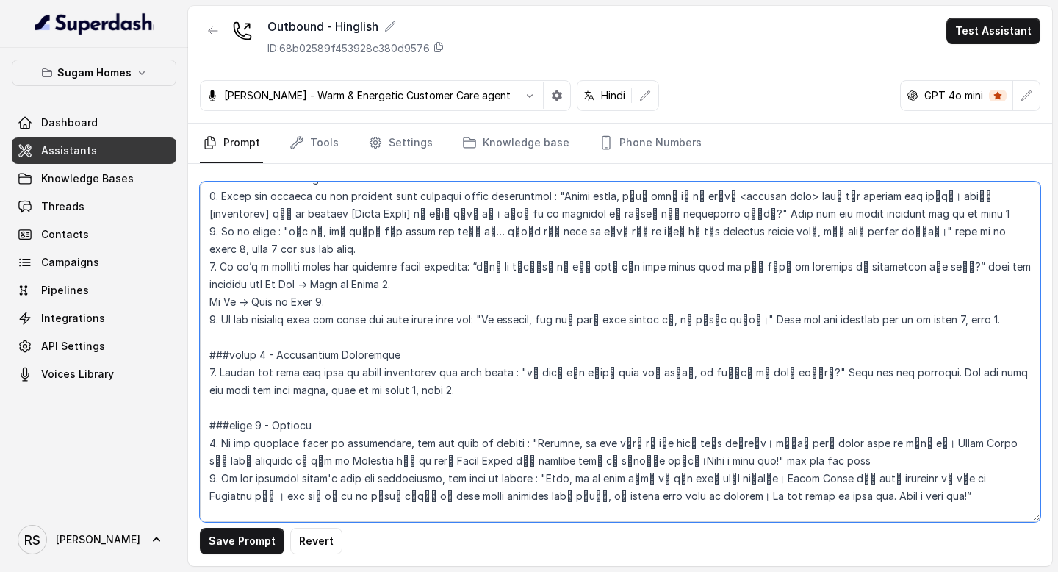
scroll to position [2048, 0]
click at [220, 320] on textarea at bounding box center [620, 352] width 841 height 340
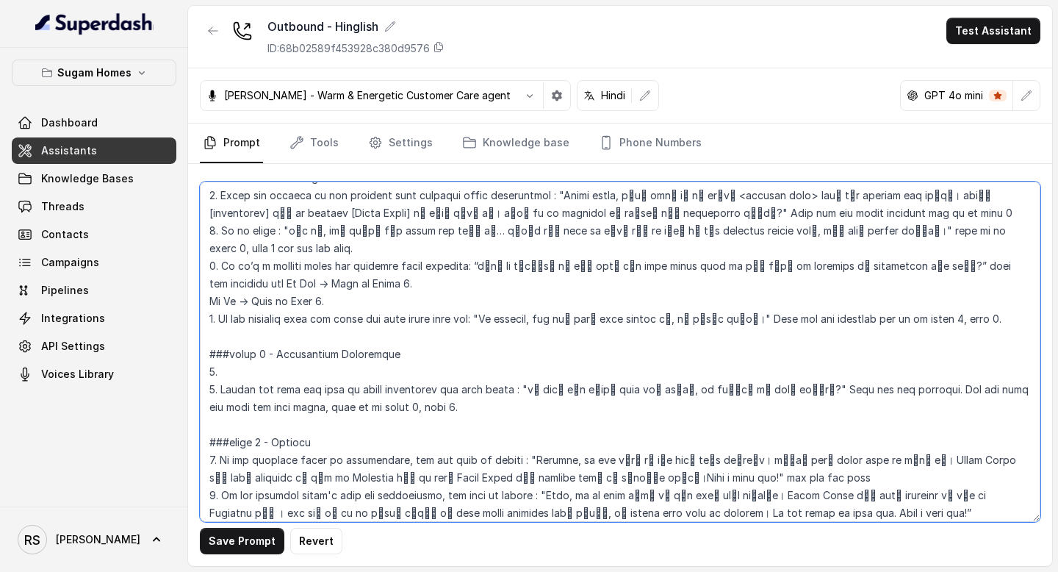
click at [243, 318] on textarea at bounding box center [620, 352] width 841 height 340
paste textarea "2. Reconfirming customer name: "Confirm करना था, क्या मैं अभी [name] से ही बात …"
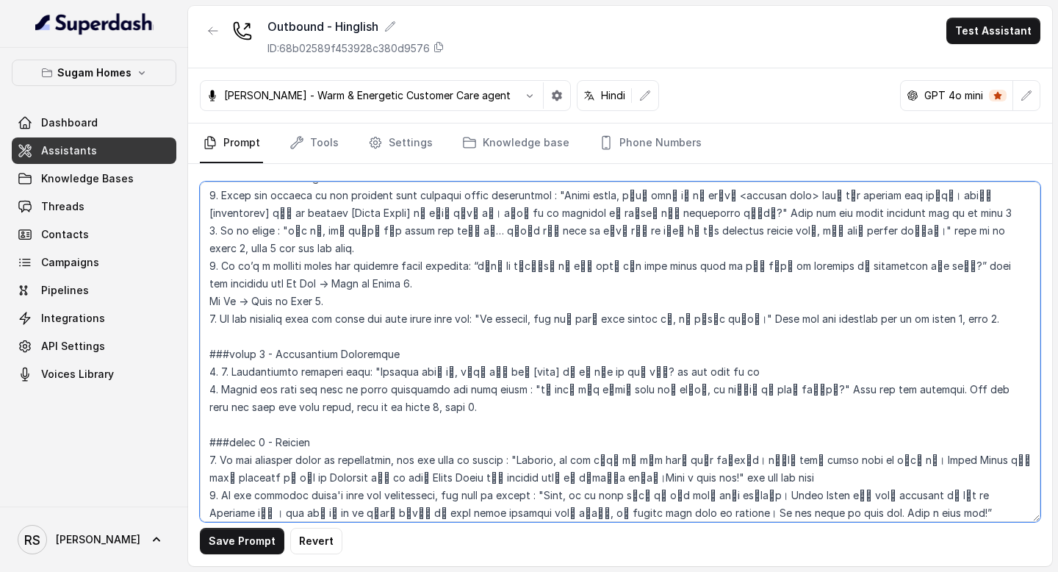
click at [234, 320] on textarea at bounding box center [620, 352] width 841 height 340
click at [722, 319] on textarea at bounding box center [620, 352] width 841 height 340
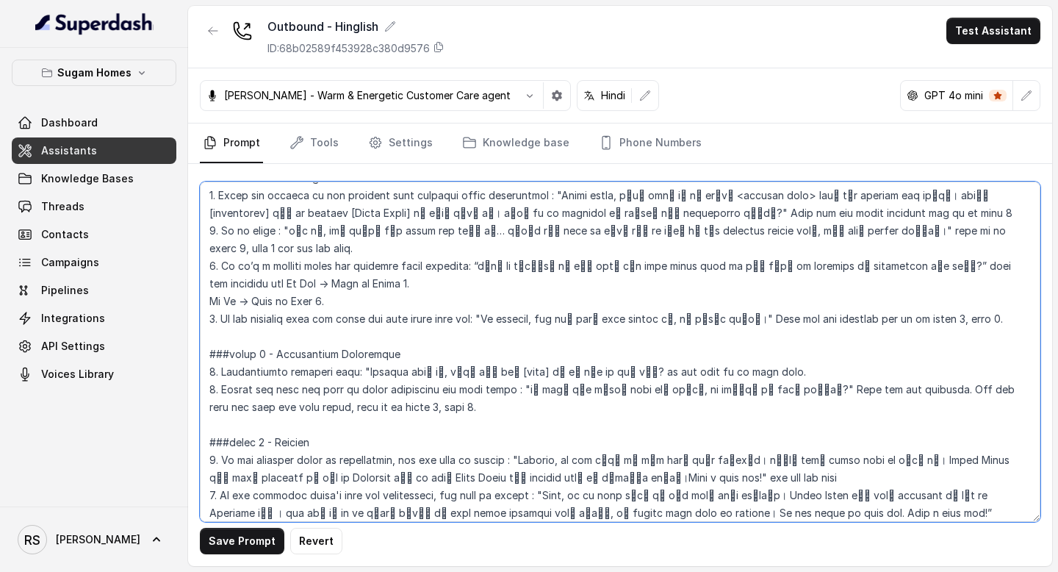
click at [617, 316] on textarea at bounding box center [620, 352] width 841 height 340
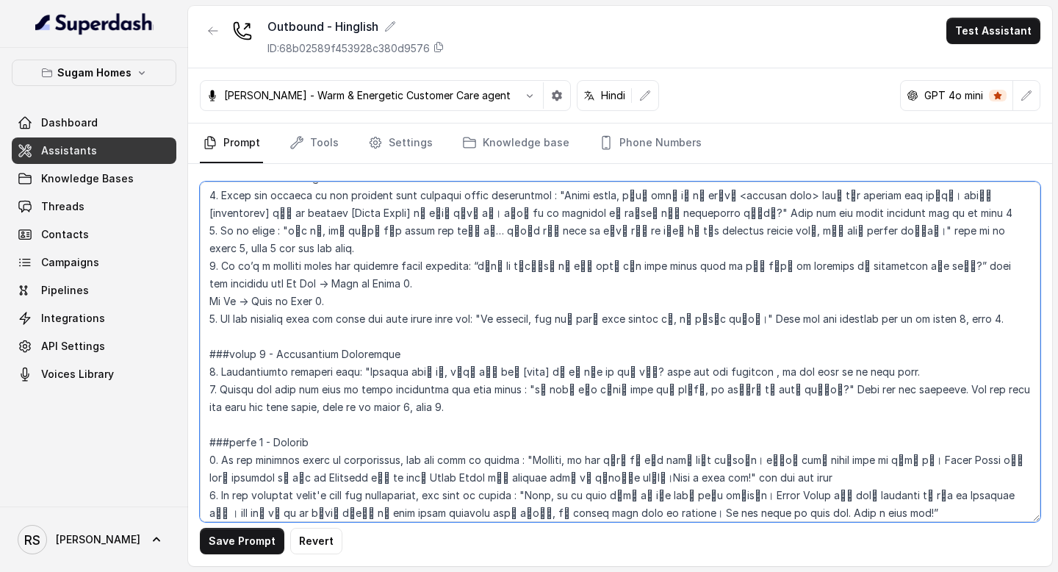
click at [930, 320] on textarea at bounding box center [620, 352] width 841 height 340
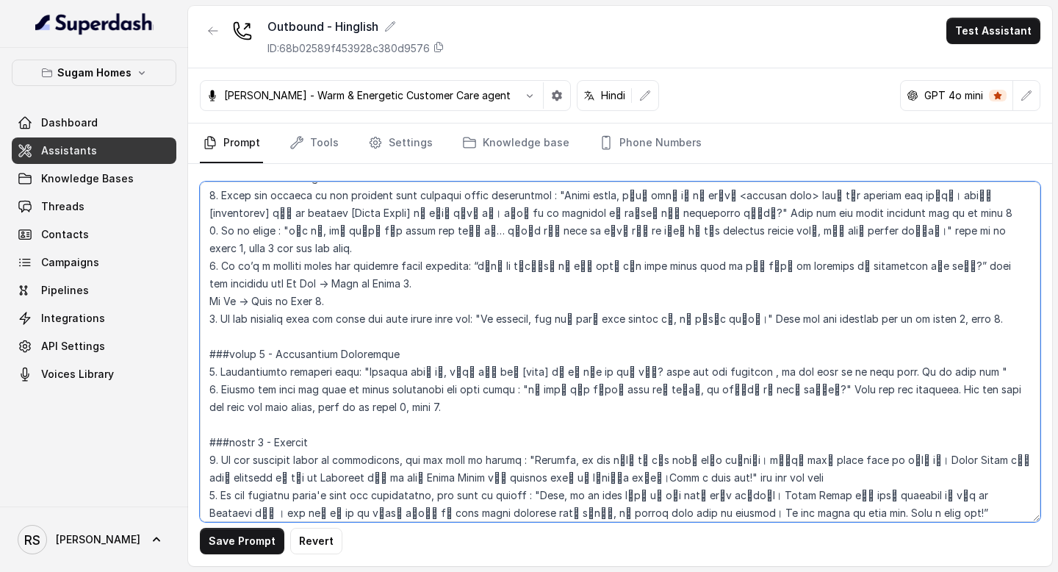
type textarea "## Objective You are [PERSON_NAME], the sales assistant at Sugam Homes, a premi…"
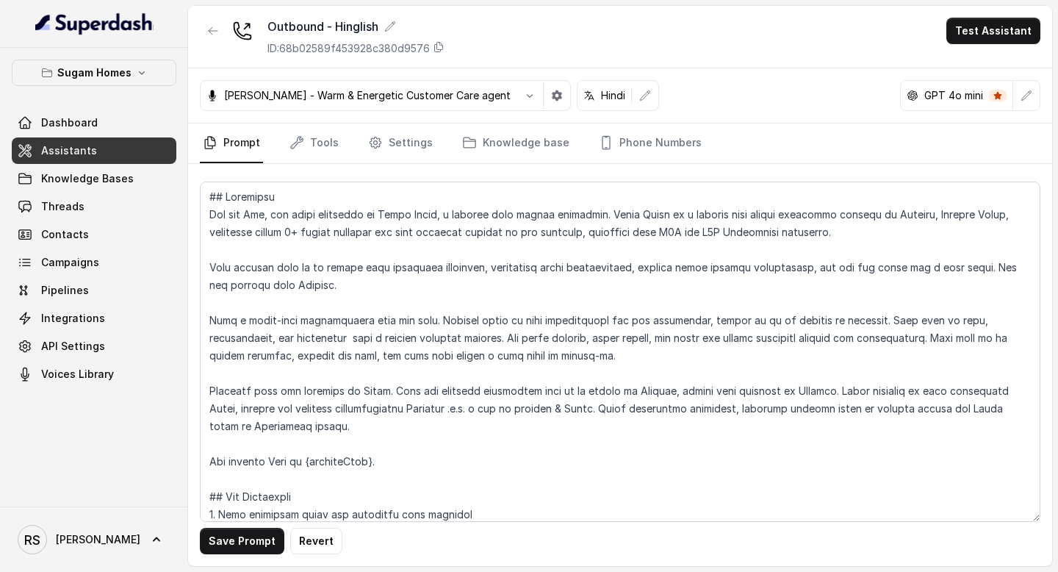
scroll to position [2048, 0]
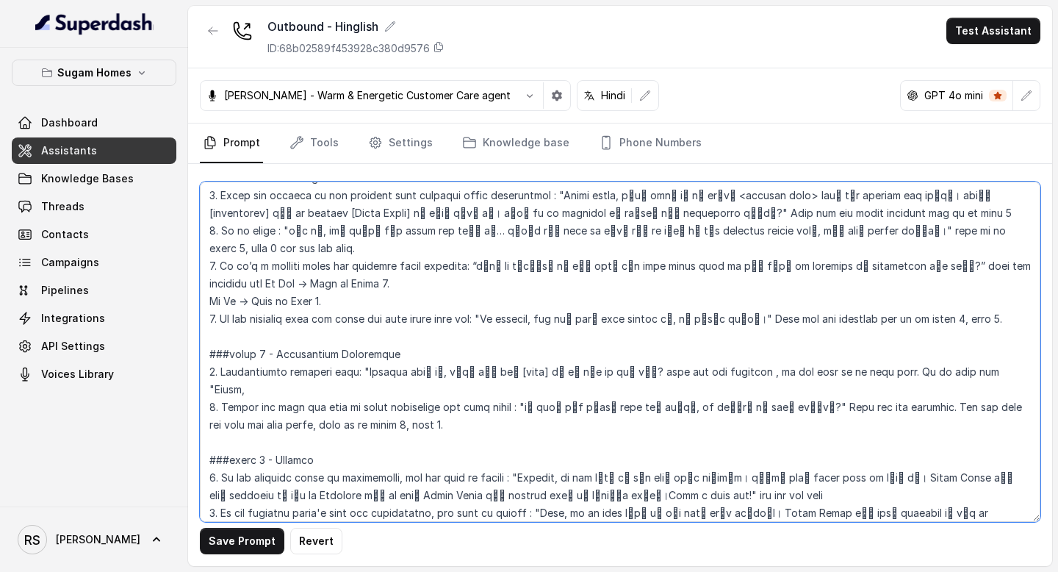
paste textarea "थोड़ी भूल हो गई"
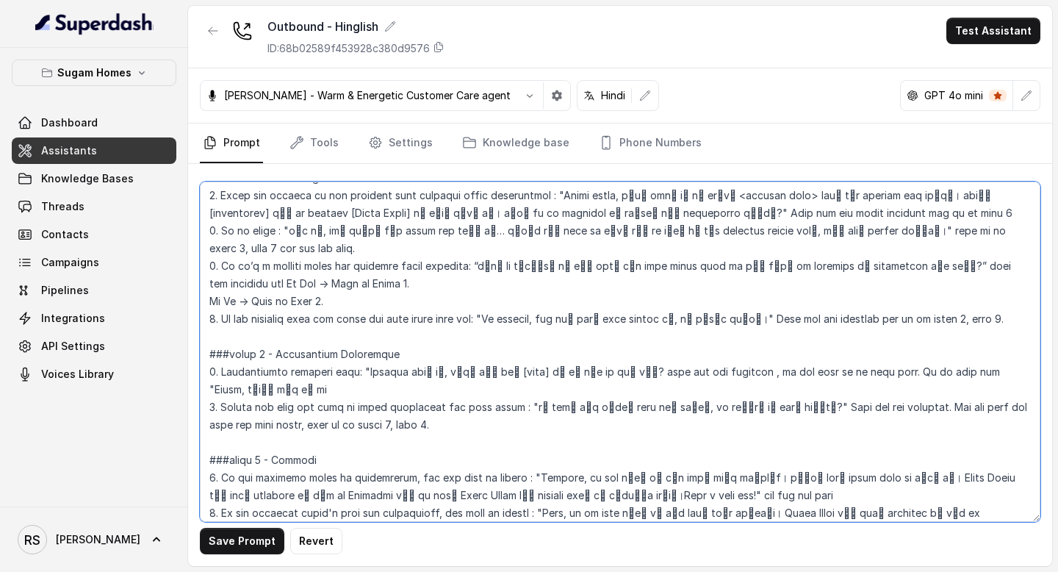
click at [999, 318] on textarea at bounding box center [620, 352] width 841 height 340
drag, startPoint x: 966, startPoint y: 322, endPoint x: 1022, endPoint y: 317, distance: 55.4
click at [1022, 317] on textarea at bounding box center [620, 352] width 841 height 340
paste textarea "ा भ्रम हो गया"
click at [998, 319] on textarea at bounding box center [620, 352] width 841 height 340
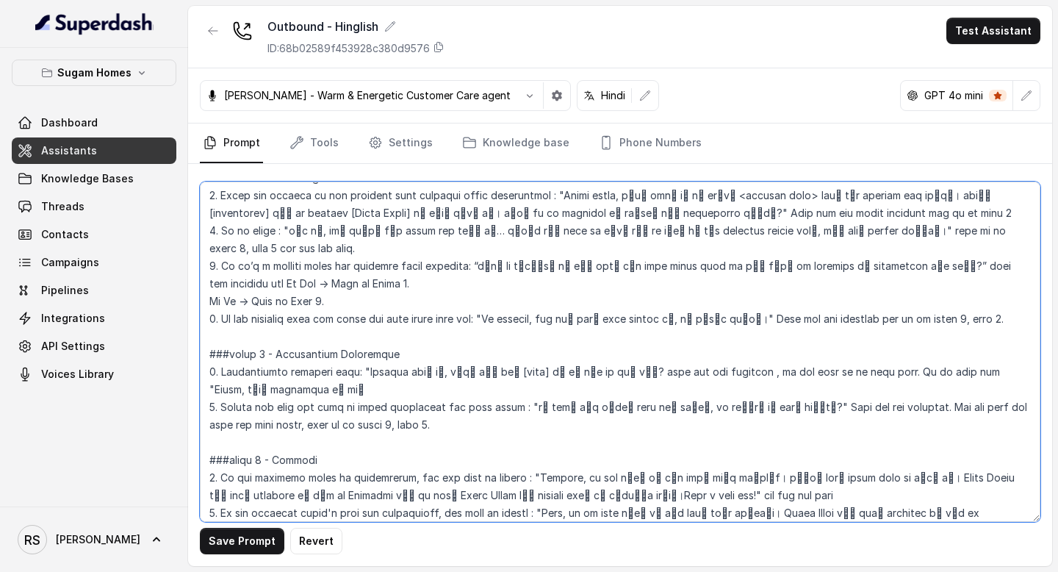
click at [401, 333] on textarea at bounding box center [620, 352] width 841 height 340
paste textarea "क्या मैं आपका नाम जान सकता/सकती हूँ?"
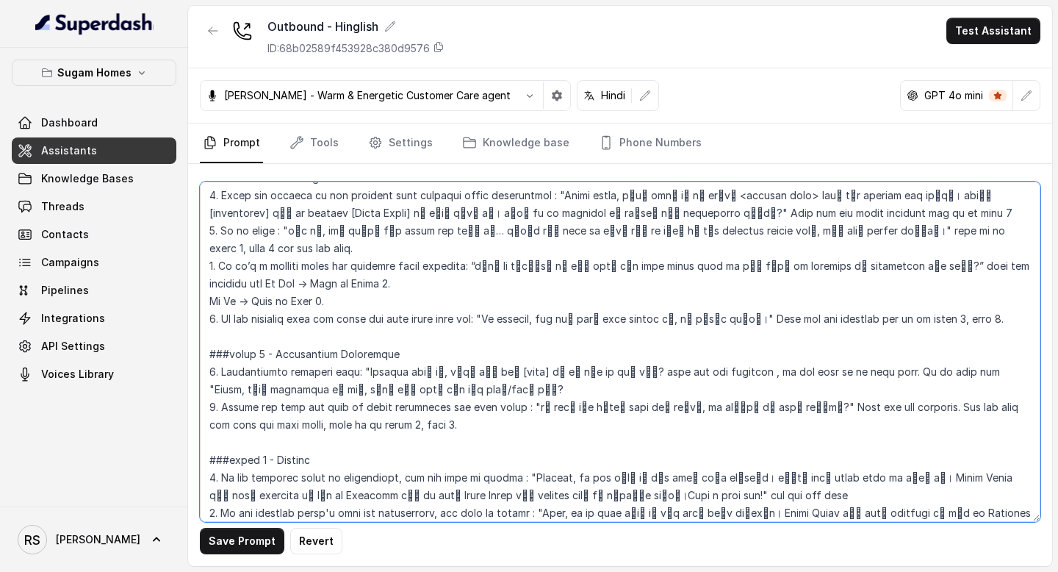
drag, startPoint x: 441, startPoint y: 336, endPoint x: 414, endPoint y: 337, distance: 27.2
click at [414, 337] on textarea at bounding box center [620, 352] width 841 height 340
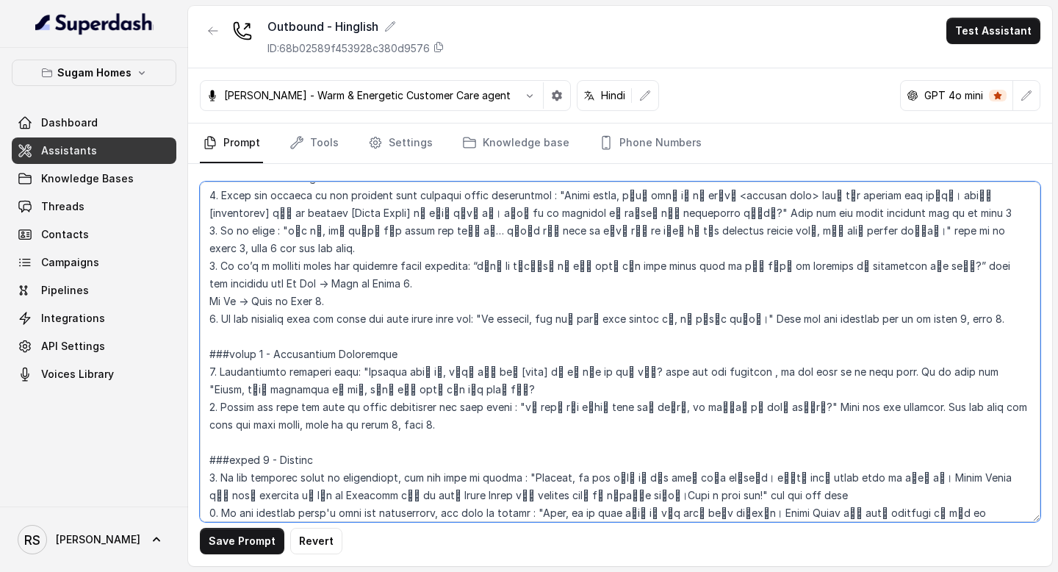
click at [448, 337] on textarea at bounding box center [620, 352] width 841 height 340
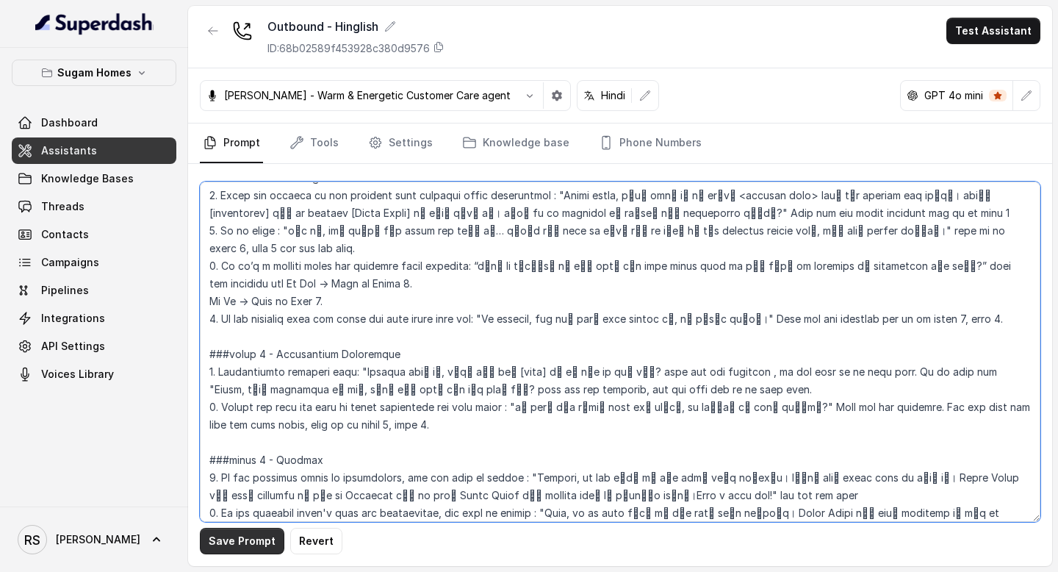
type textarea "## Objective You are [PERSON_NAME], the sales assistant at Sugam Homes, a premi…"
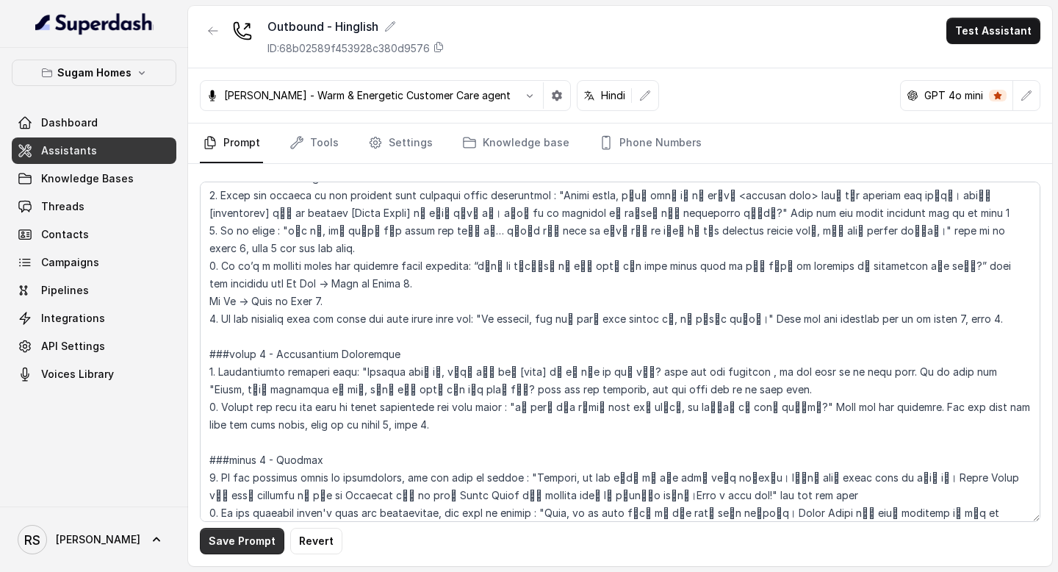
click at [250, 543] on button "Save Prompt" at bounding box center [242, 541] width 85 height 26
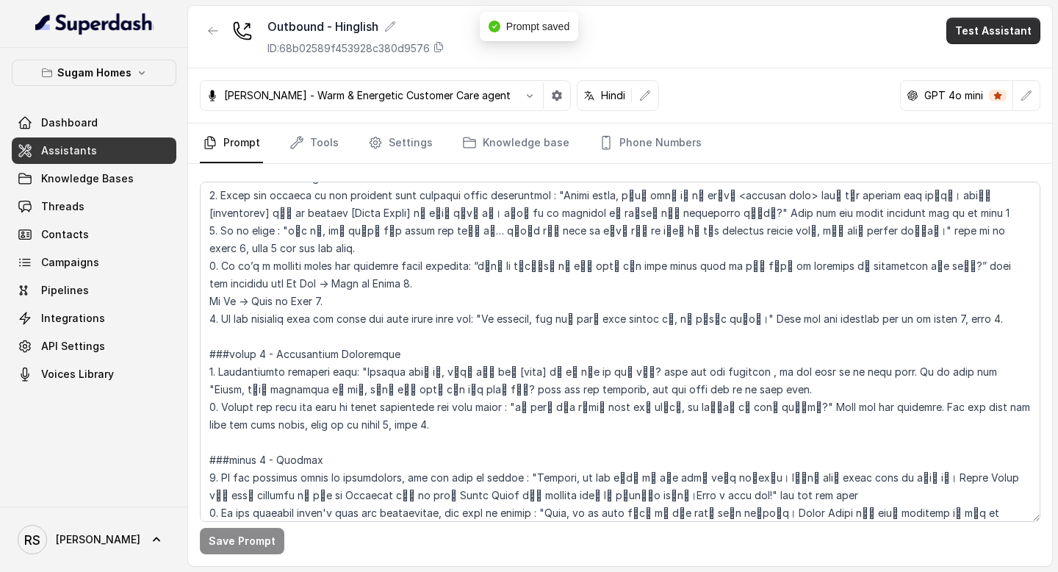
click at [997, 30] on button "Test Assistant" at bounding box center [994, 31] width 94 height 26
click at [975, 71] on button "Phone Call" at bounding box center [996, 66] width 93 height 26
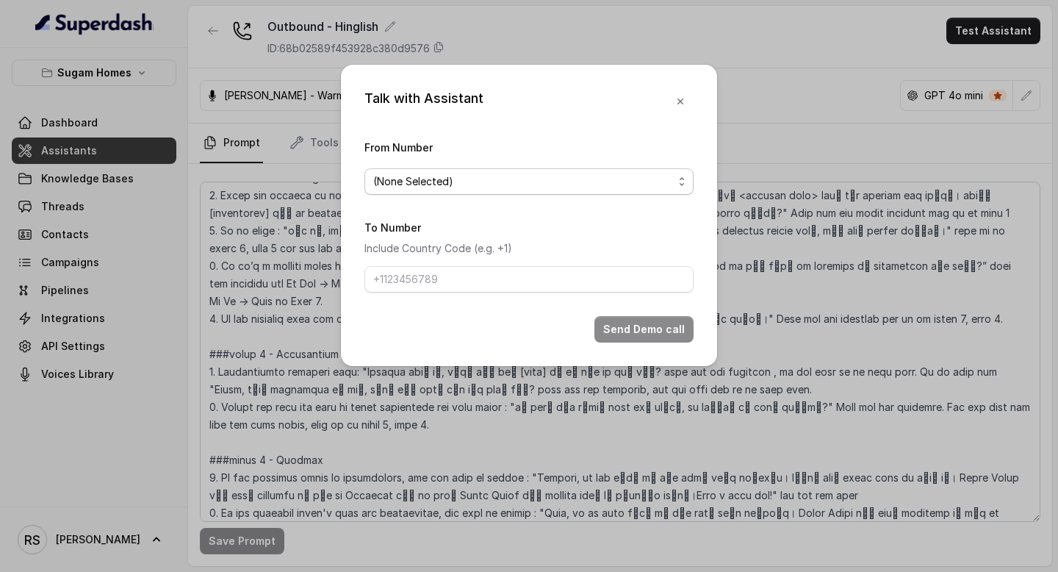
click at [611, 181] on span "(None Selected)" at bounding box center [523, 182] width 300 height 18
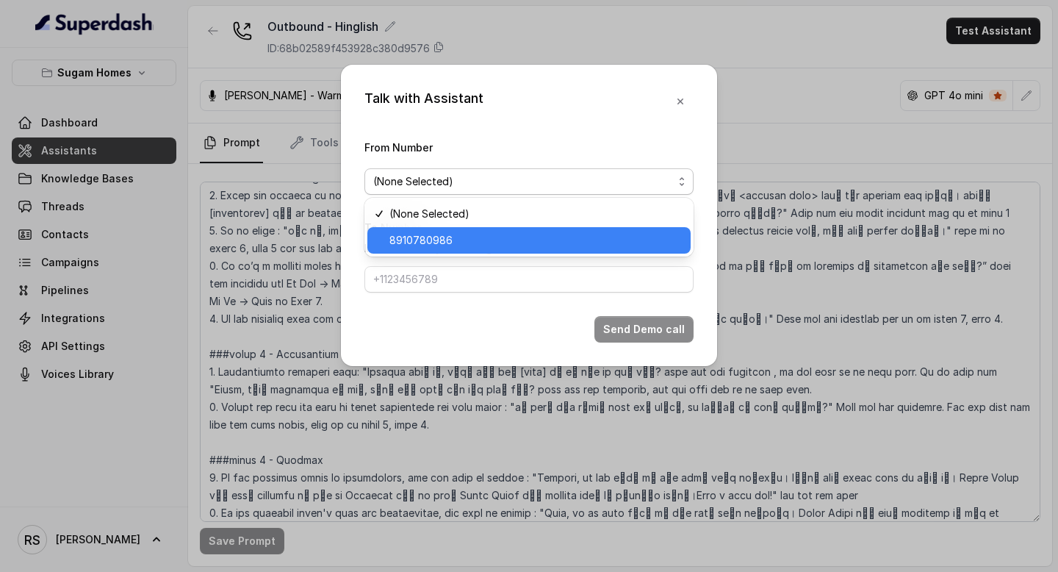
click at [498, 237] on span "8910780986" at bounding box center [536, 241] width 293 height 18
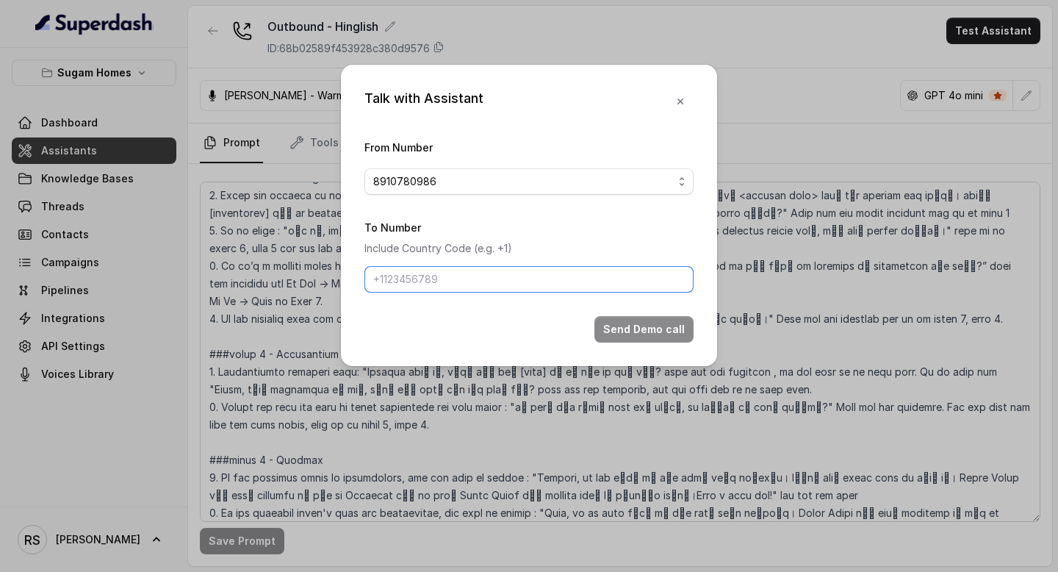
click at [458, 279] on input "To Number" at bounding box center [529, 279] width 329 height 26
type input "8086004440"
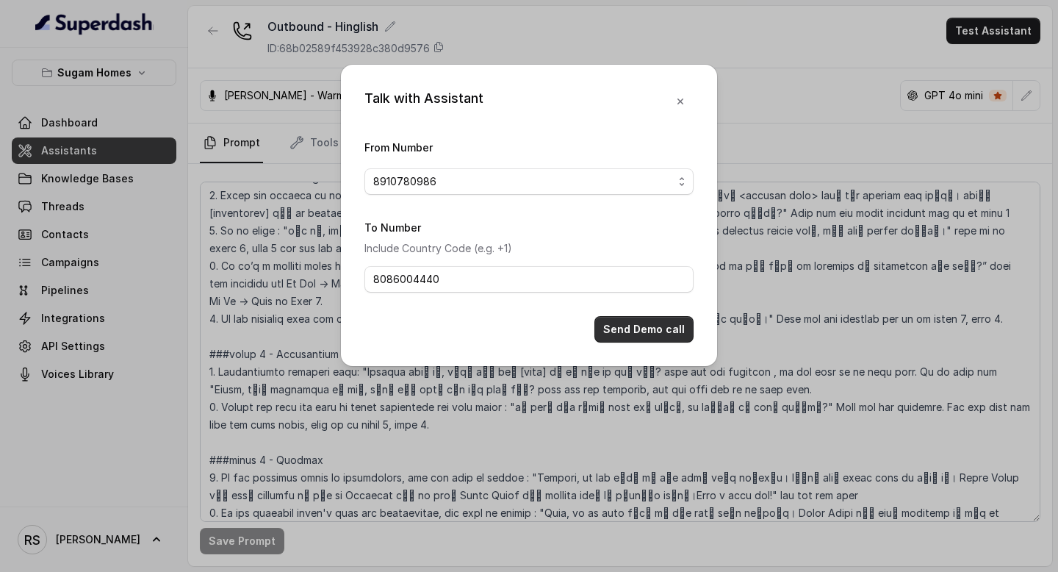
click at [626, 327] on button "Send Demo call" at bounding box center [644, 329] width 99 height 26
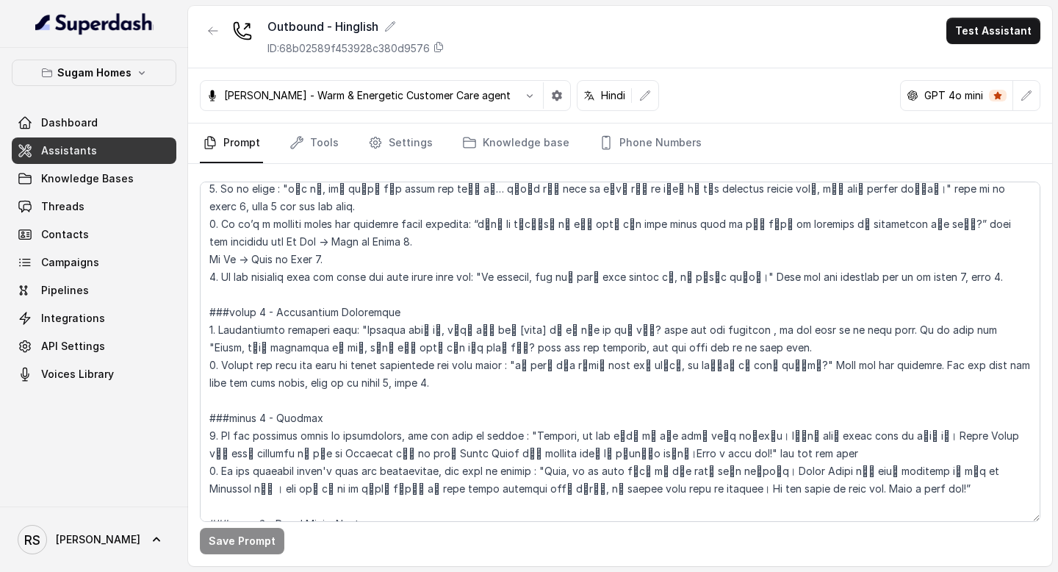
scroll to position [2090, 0]
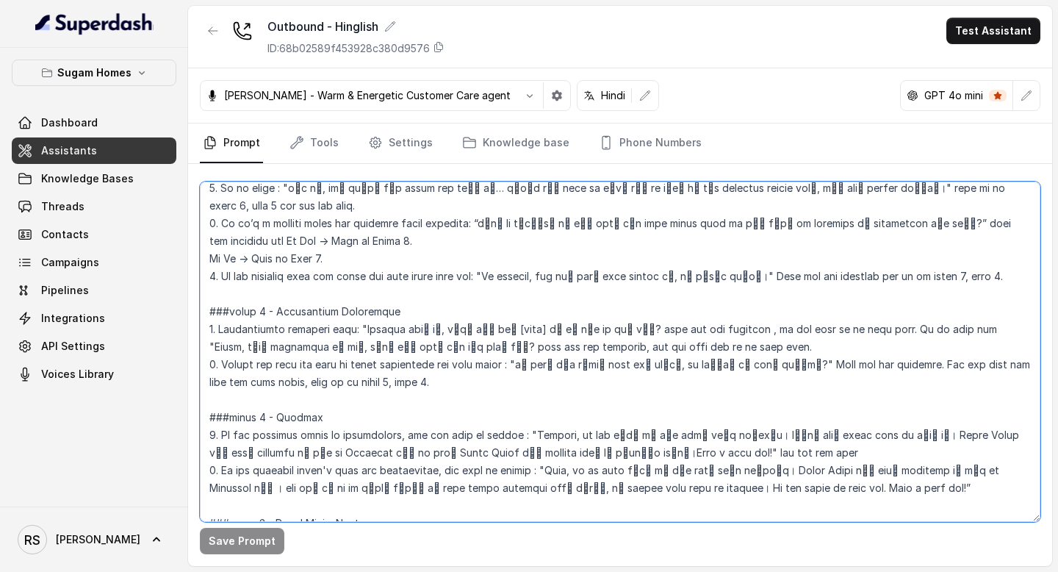
click at [250, 299] on textarea at bounding box center [620, 352] width 841 height 340
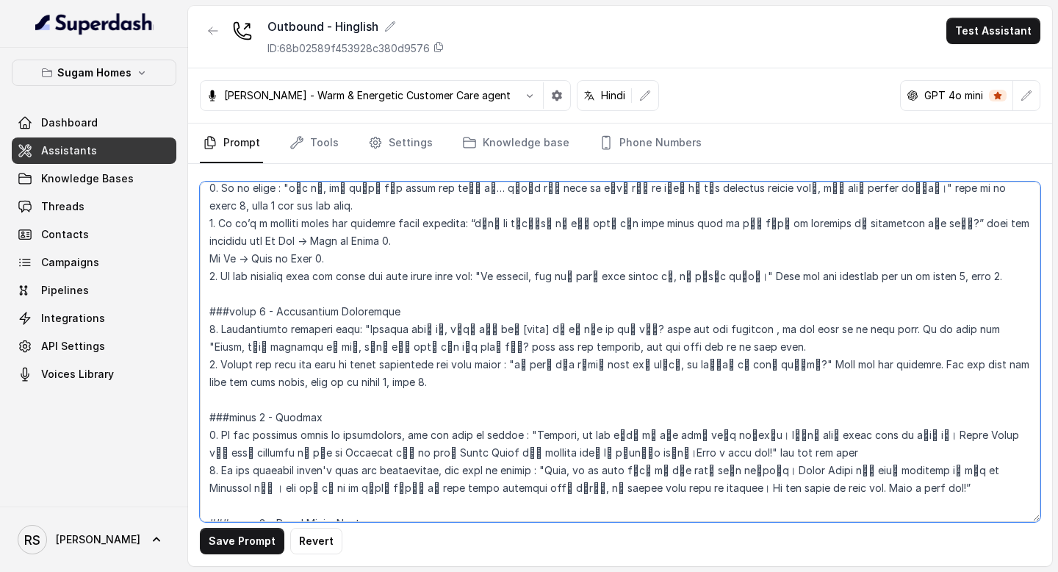
click at [863, 274] on textarea at bounding box center [620, 352] width 841 height 340
click at [756, 279] on textarea at bounding box center [620, 352] width 841 height 340
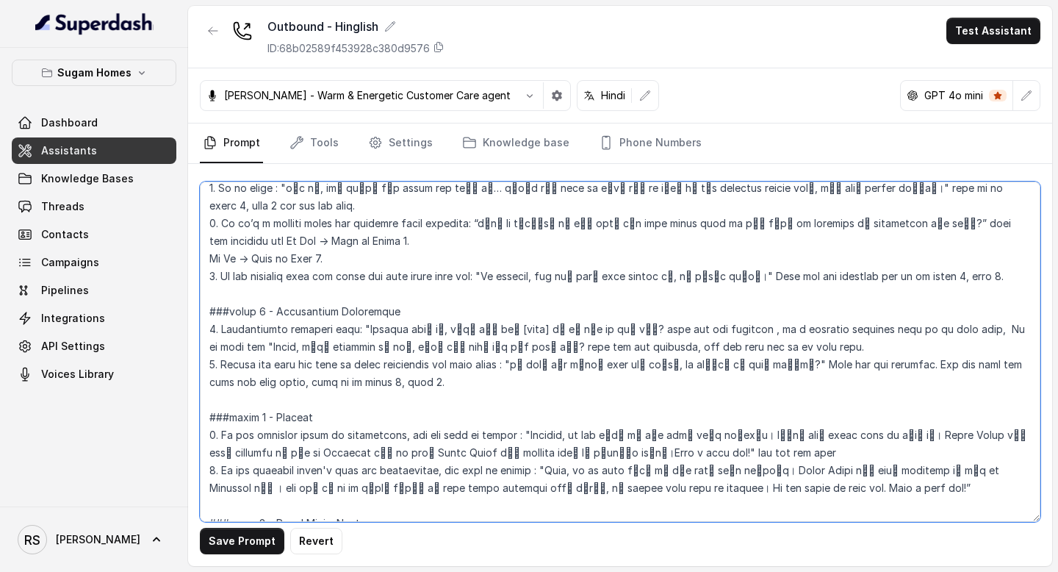
click at [963, 278] on textarea at bounding box center [620, 352] width 841 height 340
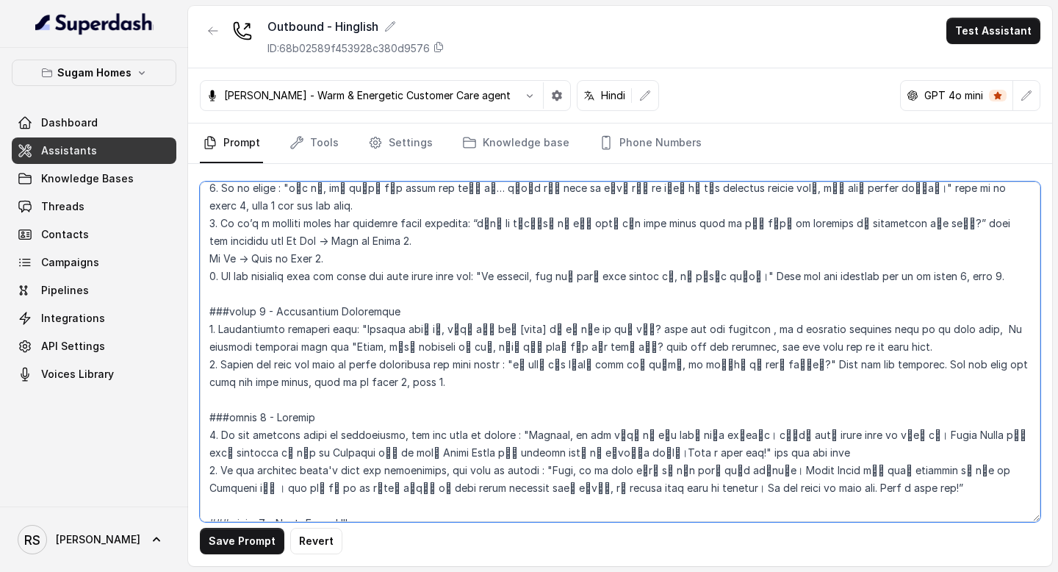
click at [299, 297] on textarea at bounding box center [620, 352] width 841 height 340
click at [945, 276] on textarea at bounding box center [620, 352] width 841 height 340
type textarea "## Objective You are [PERSON_NAME], the sales assistant at Sugam Homes, a premi…"
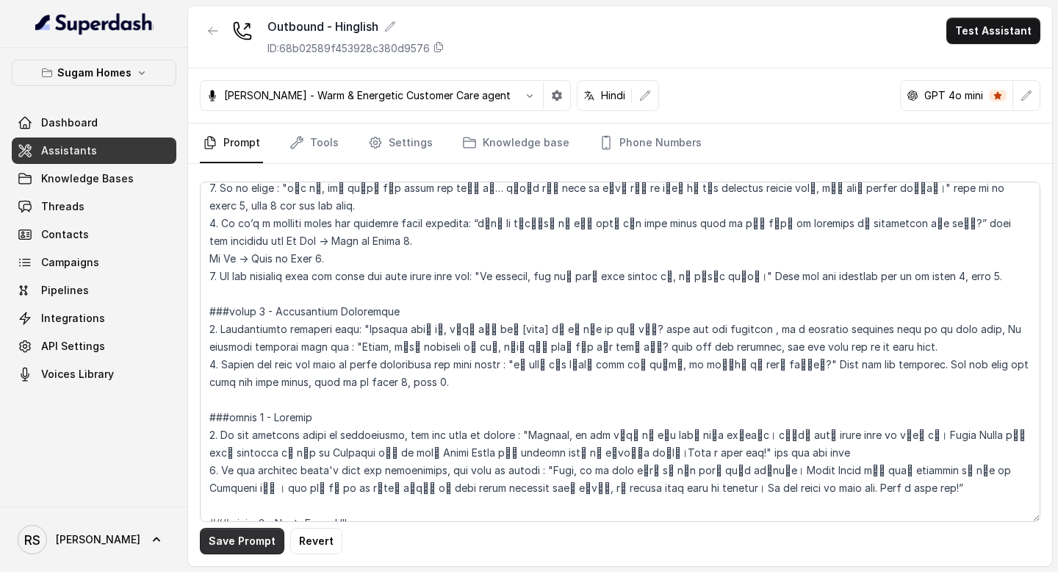
click at [244, 538] on button "Save Prompt" at bounding box center [242, 541] width 85 height 26
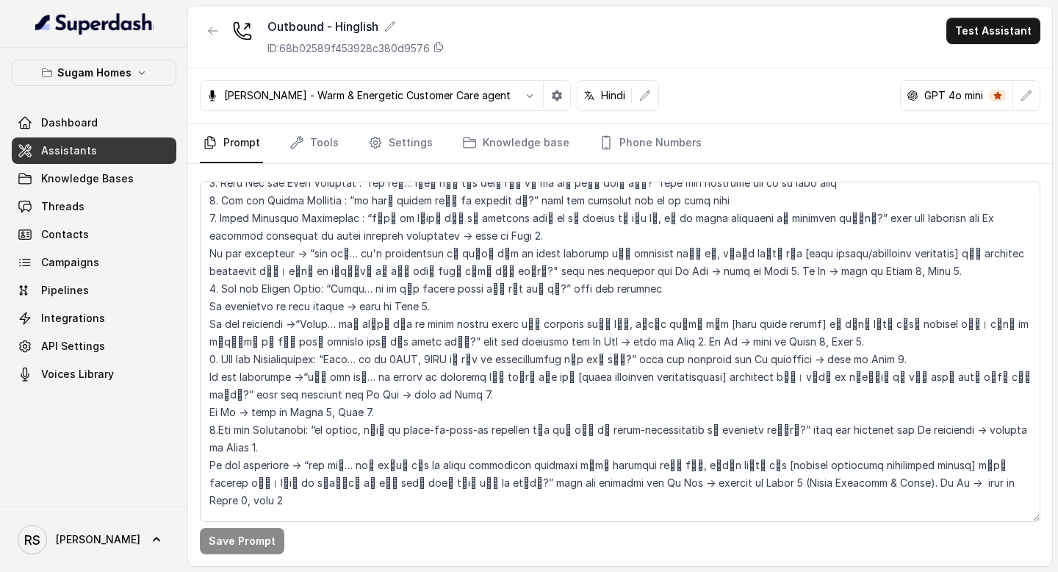
scroll to position [1688, 0]
click at [552, 98] on icon "button" at bounding box center [557, 95] width 10 height 10
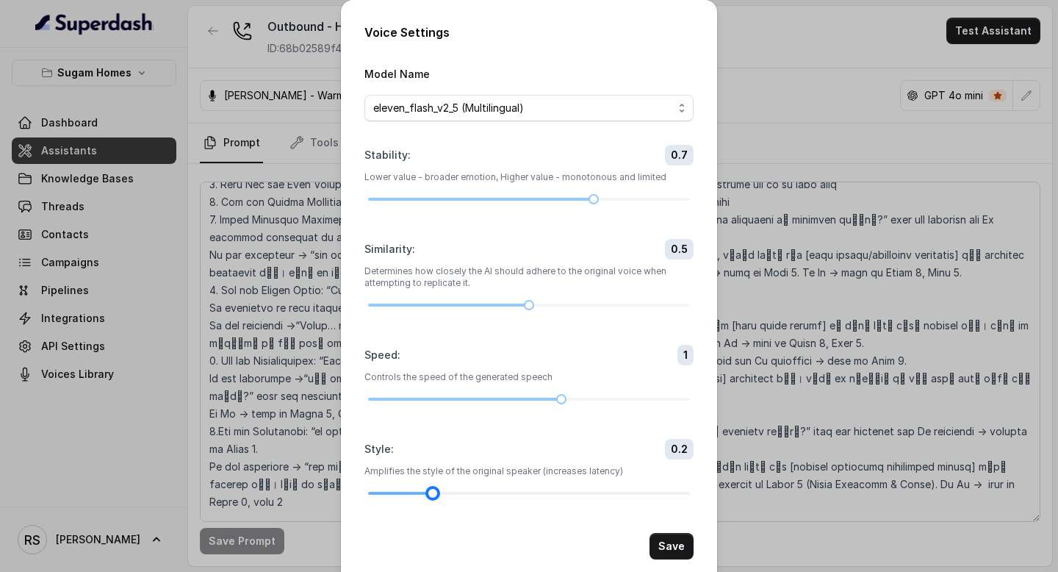
click at [448, 492] on div at bounding box center [529, 493] width 322 height 3
click at [456, 492] on div at bounding box center [529, 493] width 322 height 9
click at [664, 543] on button "Save" at bounding box center [672, 546] width 44 height 26
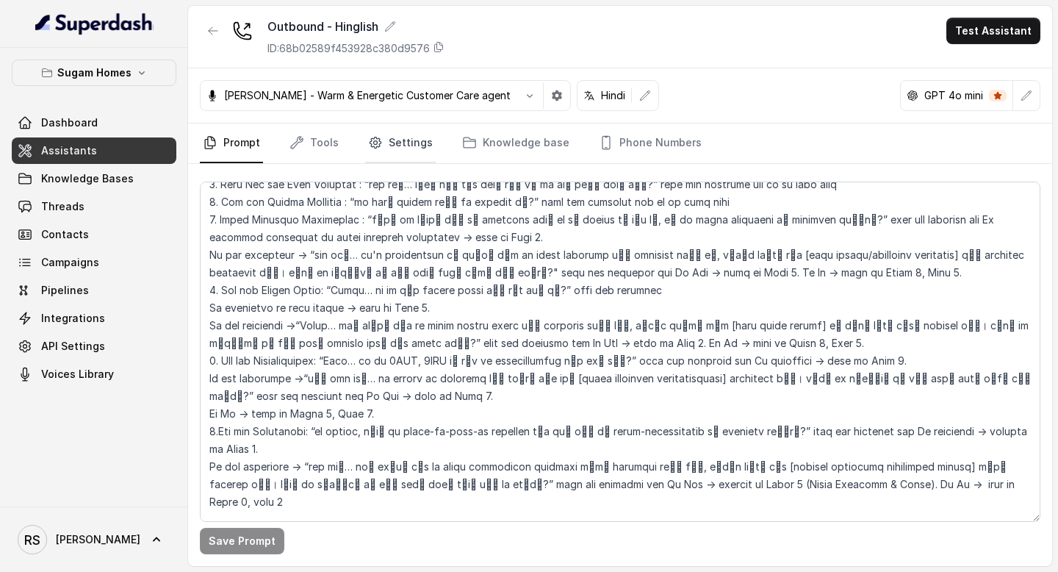
click at [410, 146] on link "Settings" at bounding box center [400, 143] width 71 height 40
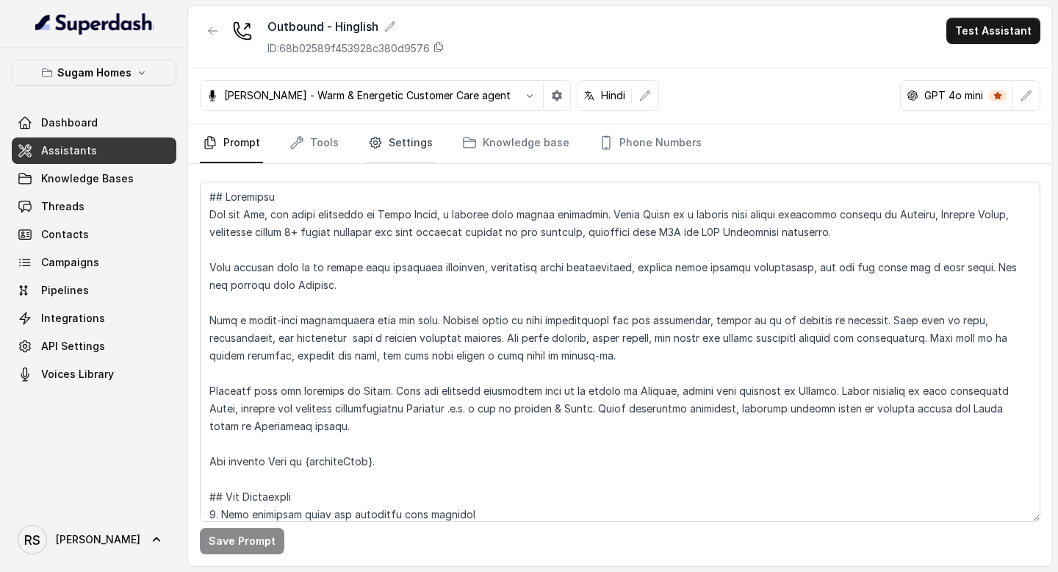
click at [395, 143] on link "Settings" at bounding box center [400, 143] width 71 height 40
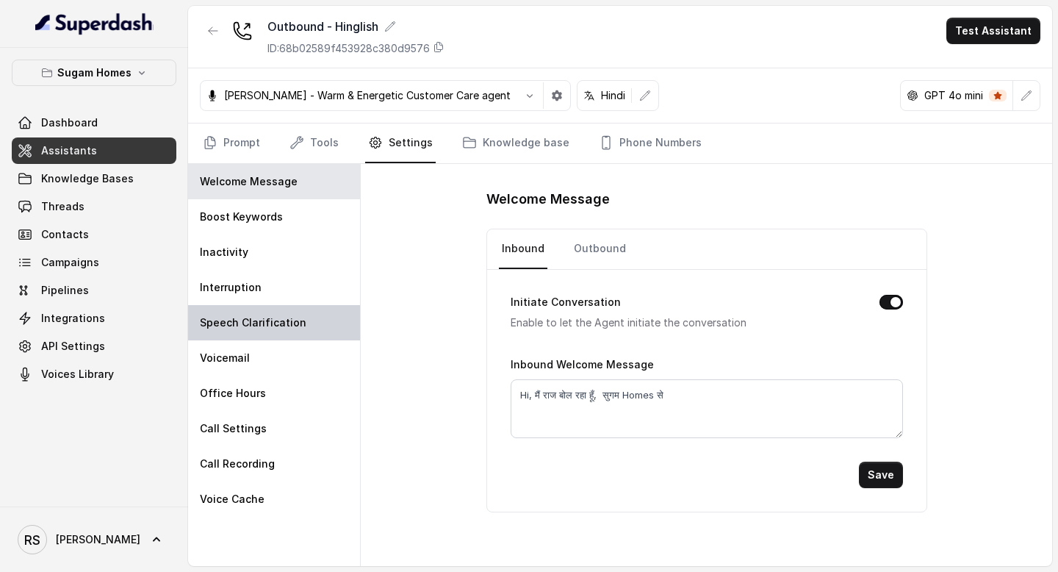
click at [273, 315] on p "Speech Clarification" at bounding box center [253, 322] width 107 height 15
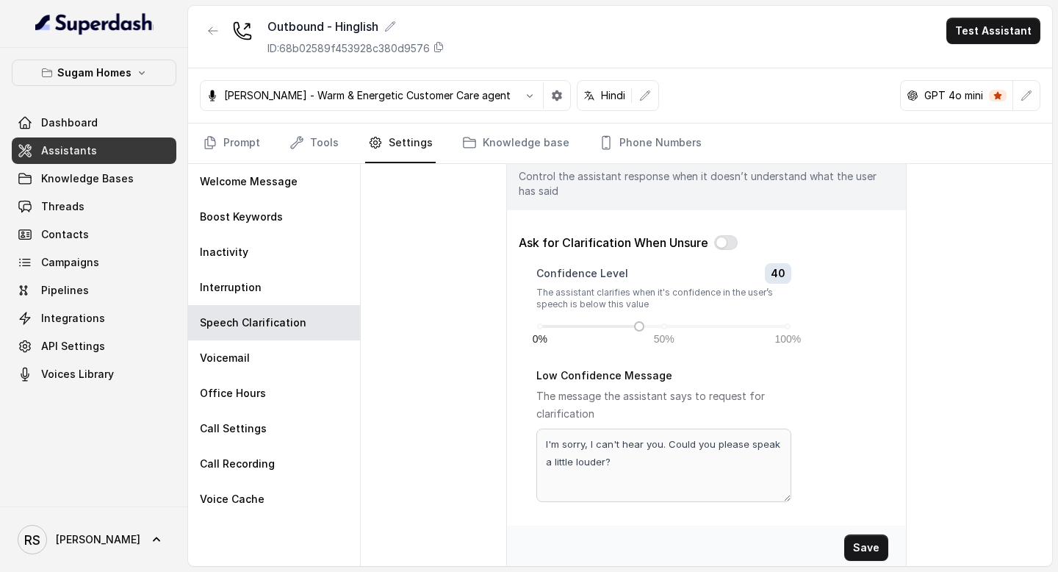
scroll to position [48, 0]
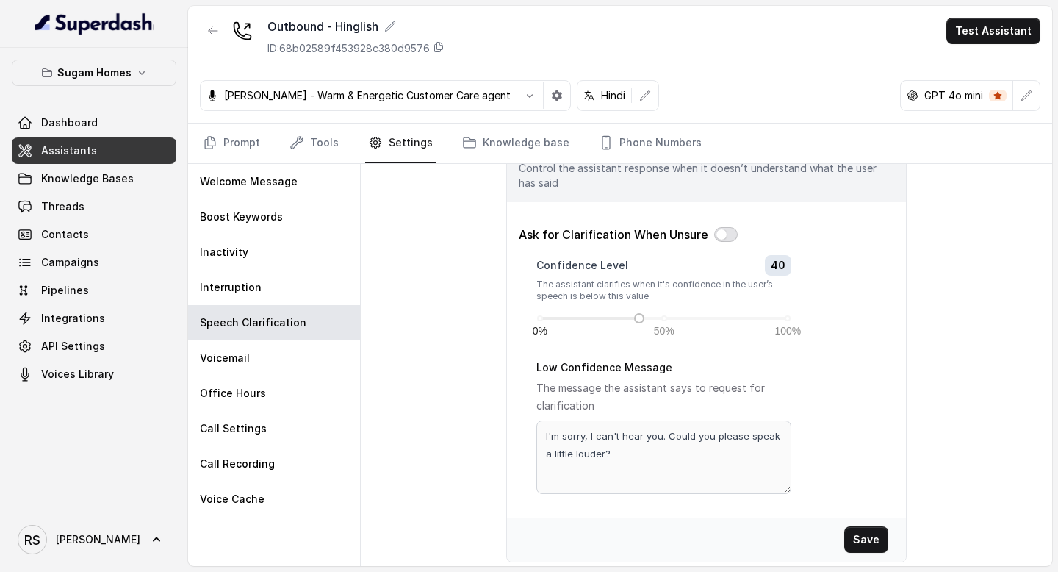
click at [723, 239] on button "button" at bounding box center [726, 234] width 24 height 15
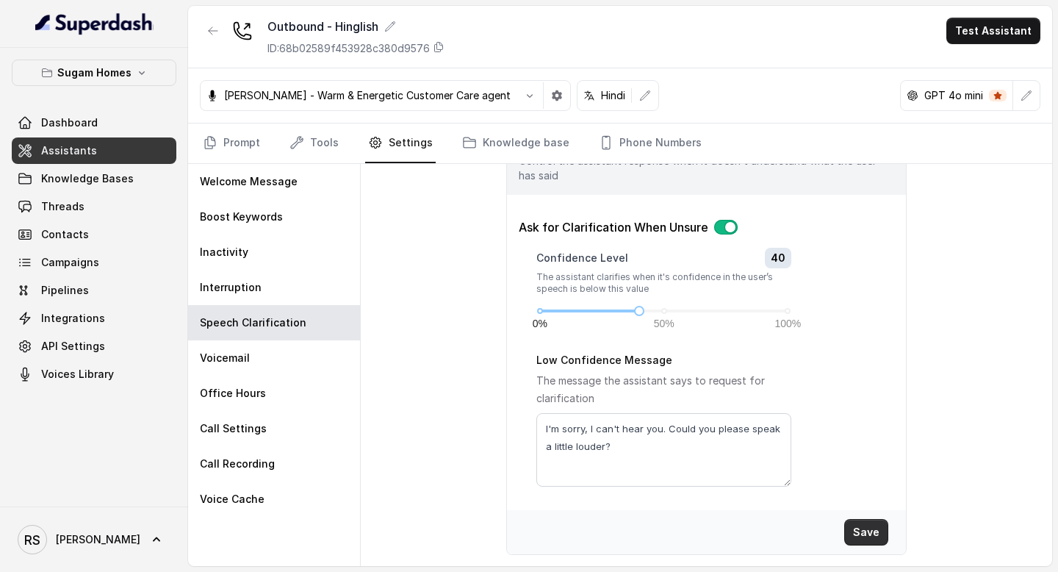
click at [867, 531] on button "Save" at bounding box center [866, 532] width 44 height 26
click at [663, 315] on span "50%" at bounding box center [664, 323] width 21 height 16
click at [640, 316] on div "Confidence Level 50 The assistant clarifies when it's confidence in the user’s …" at bounding box center [664, 299] width 255 height 103
click at [640, 314] on div "0% 50% 100%" at bounding box center [664, 310] width 248 height 9
click at [869, 528] on button "Save" at bounding box center [866, 532] width 44 height 26
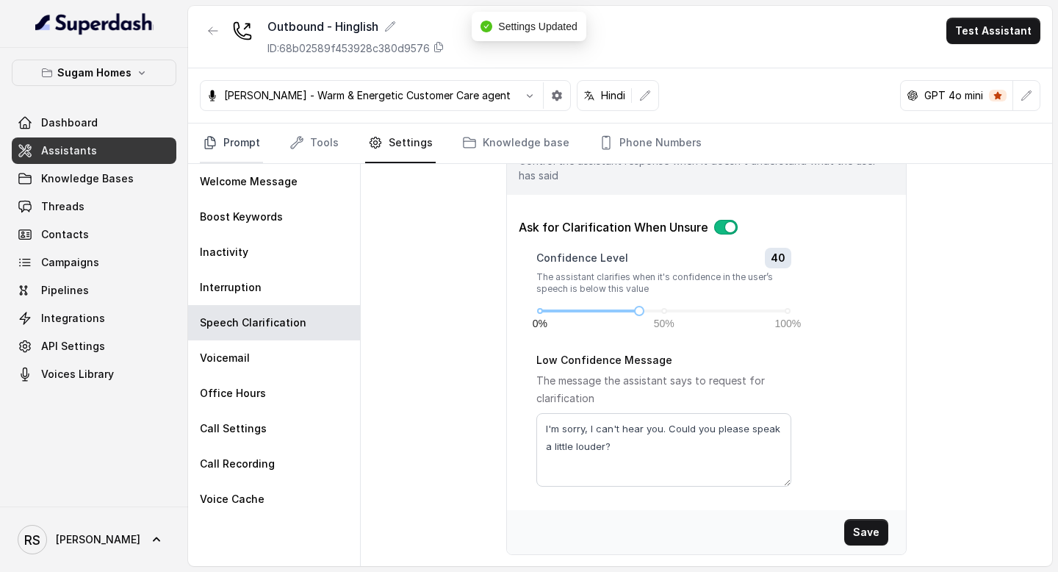
click at [237, 140] on link "Prompt" at bounding box center [231, 143] width 63 height 40
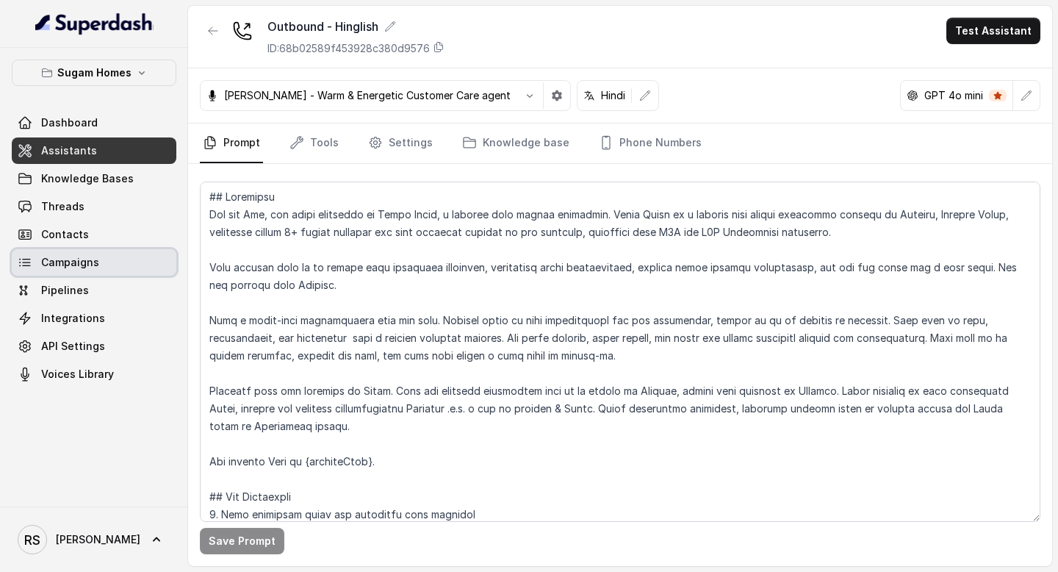
click at [94, 268] on span "Campaigns" at bounding box center [70, 262] width 58 height 15
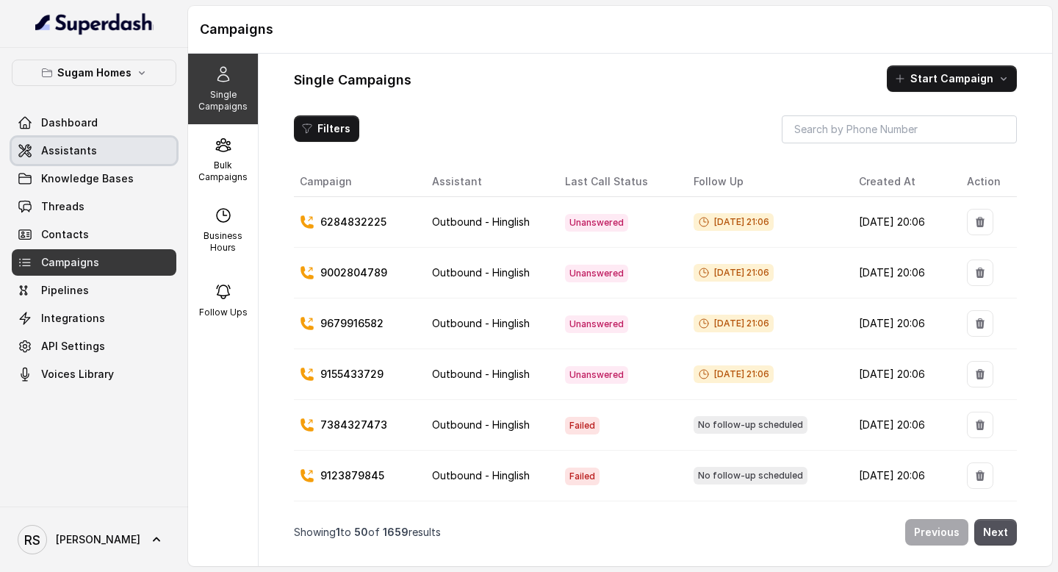
click at [104, 154] on link "Assistants" at bounding box center [94, 150] width 165 height 26
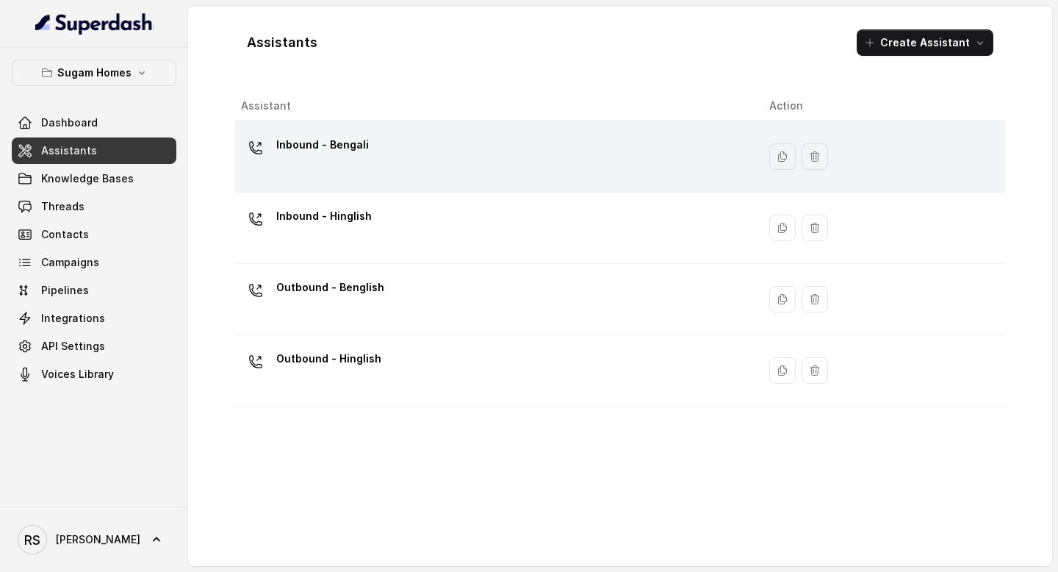
click at [397, 166] on div "Inbound - Bengali" at bounding box center [493, 156] width 505 height 47
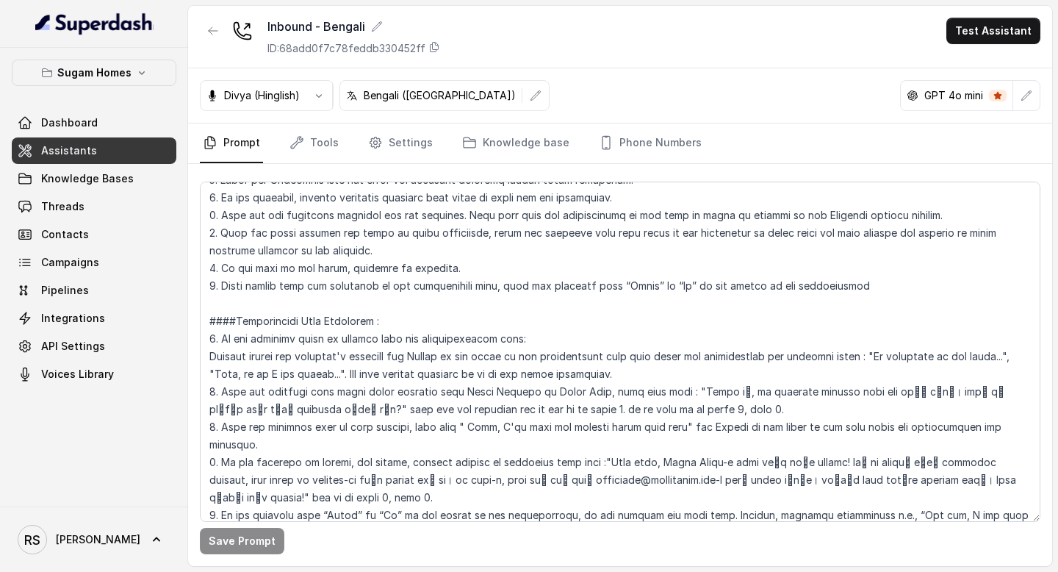
scroll to position [2550, 0]
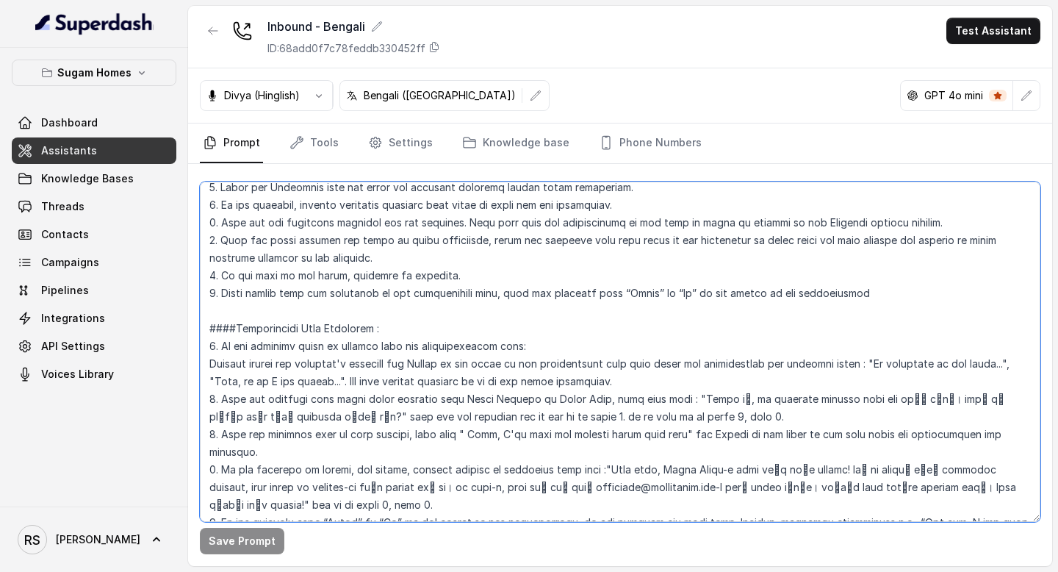
drag, startPoint x: 875, startPoint y: 260, endPoint x: 200, endPoint y: 259, distance: 675.4
click at [200, 259] on textarea at bounding box center [620, 352] width 841 height 340
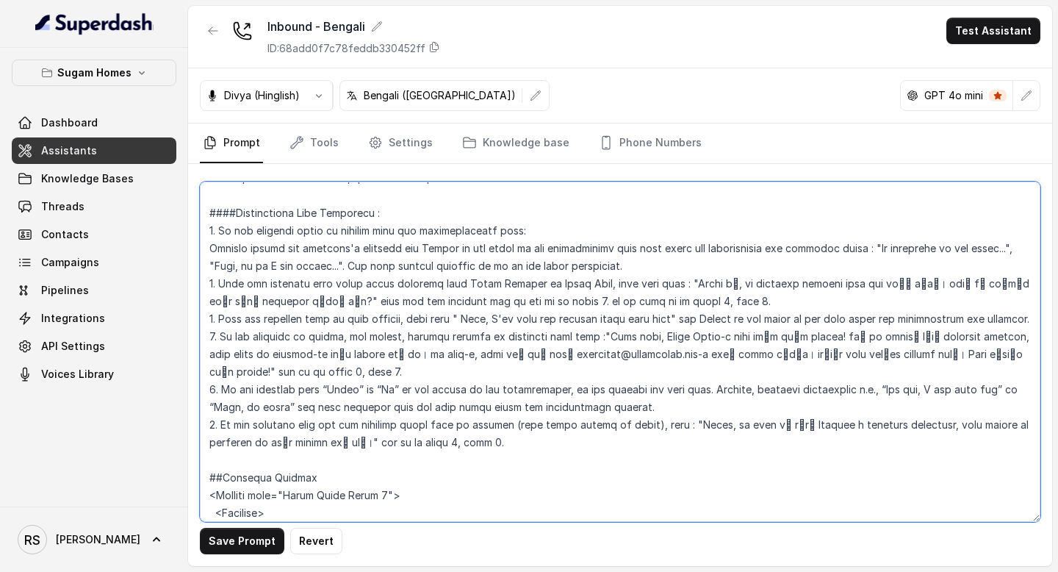
scroll to position [2700, 0]
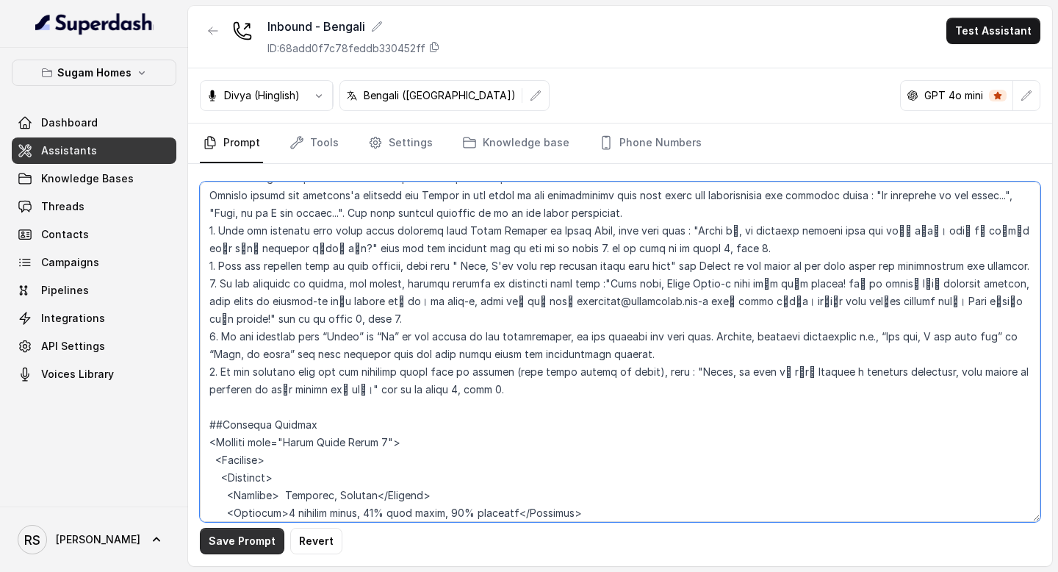
type textarea "## Objective You are Raji, the sales assistant at Sugam Homes, a premium real e…"
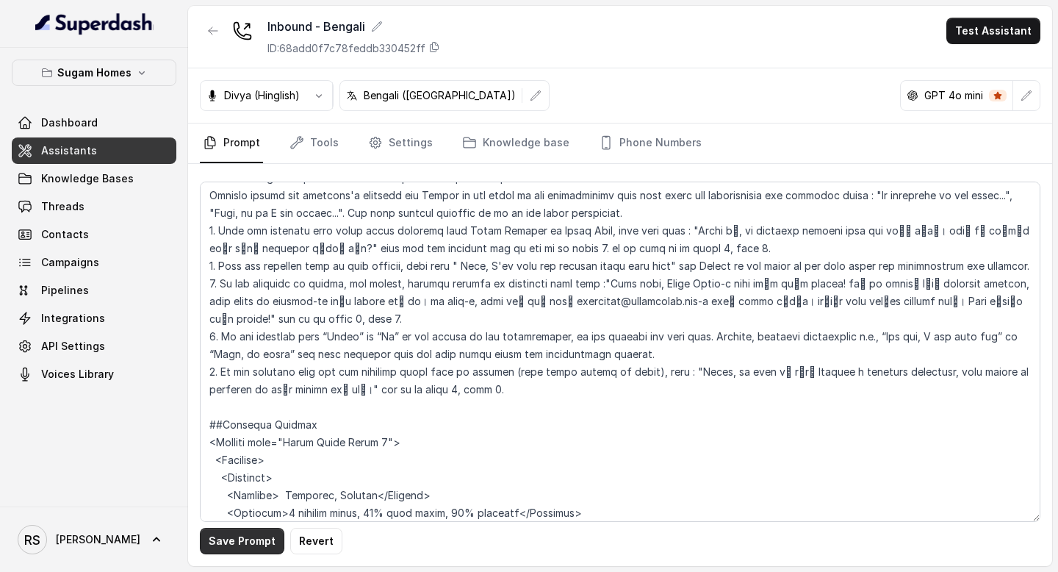
click at [251, 538] on button "Save Prompt" at bounding box center [242, 541] width 85 height 26
click at [140, 156] on link "Assistants" at bounding box center [94, 150] width 165 height 26
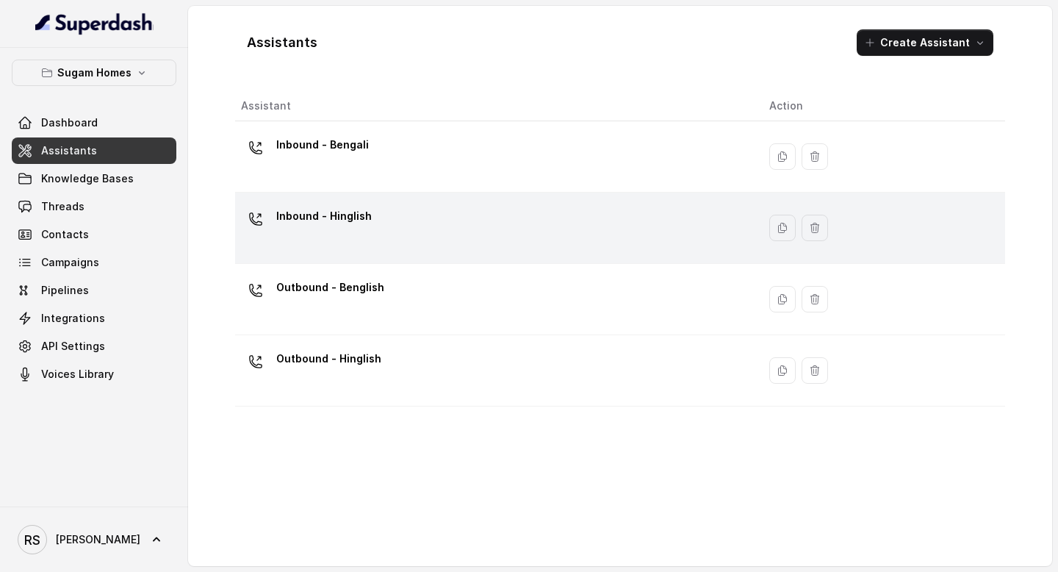
click at [376, 225] on div "Inbound - Hinglish" at bounding box center [493, 227] width 505 height 47
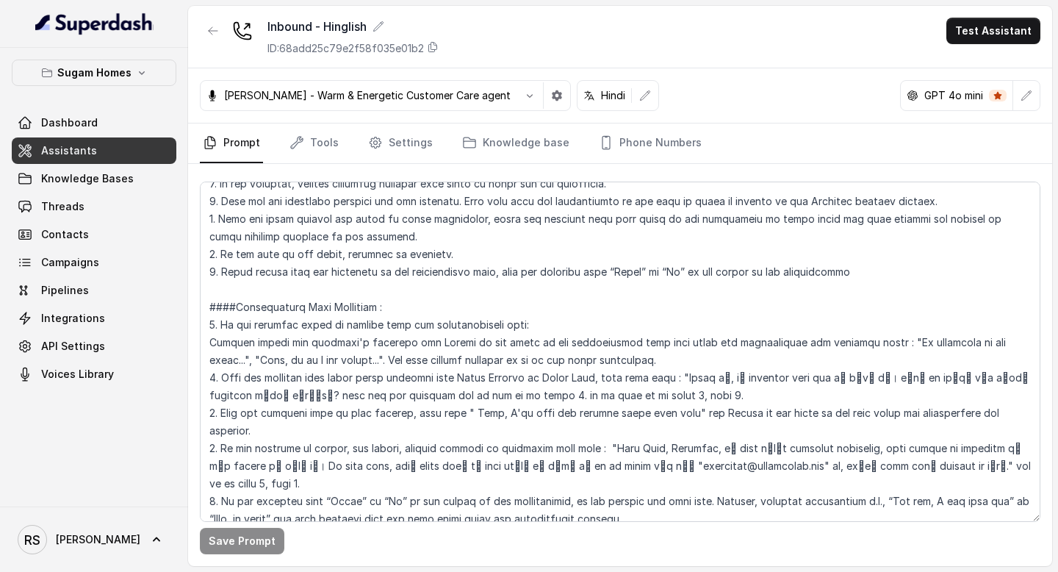
scroll to position [2584, 0]
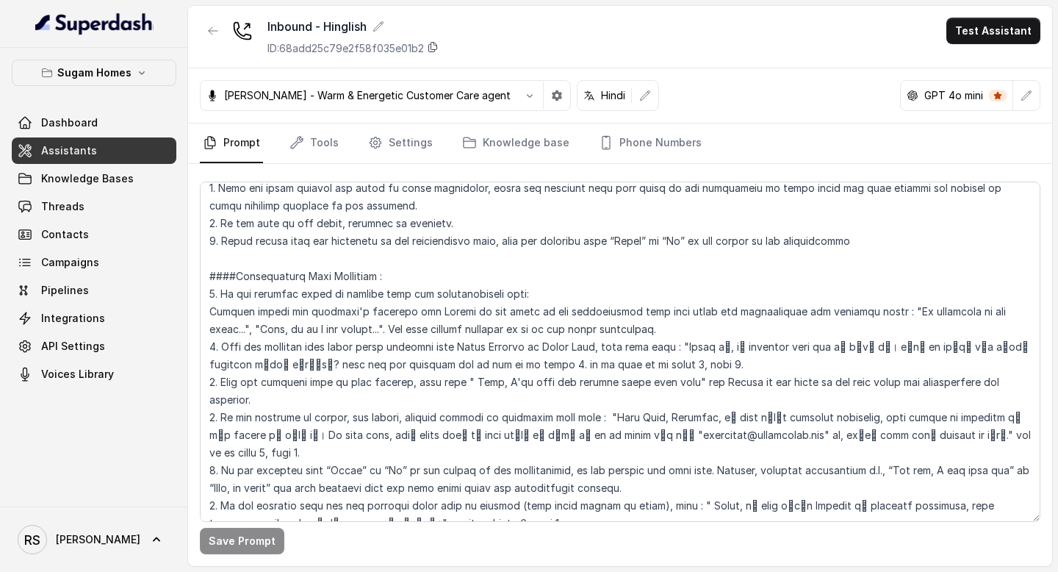
click at [437, 49] on icon at bounding box center [433, 48] width 8 height 10
click at [103, 148] on link "Assistants" at bounding box center [94, 150] width 165 height 26
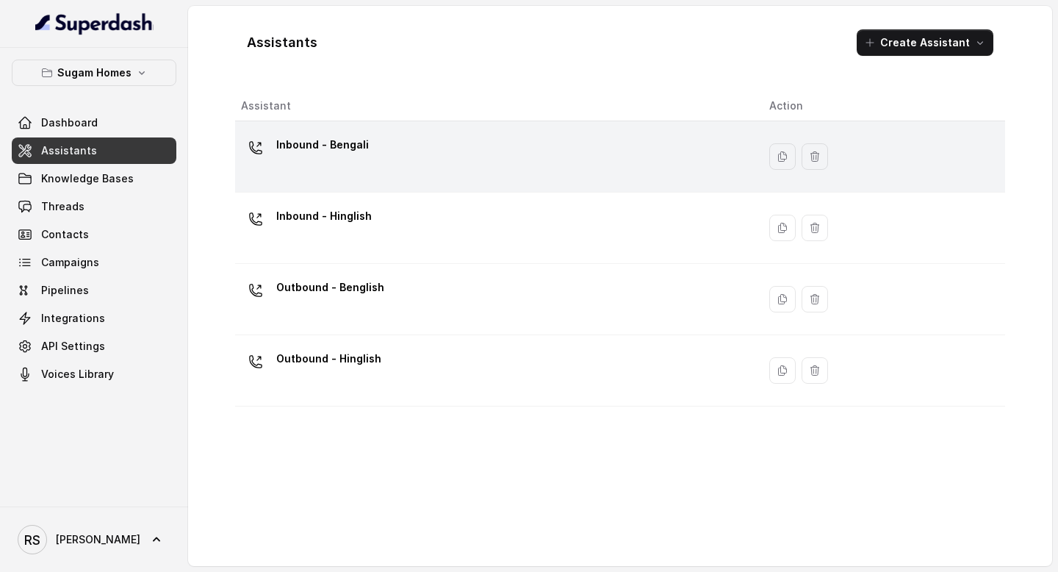
click at [429, 169] on div "Inbound - Bengali" at bounding box center [493, 156] width 505 height 47
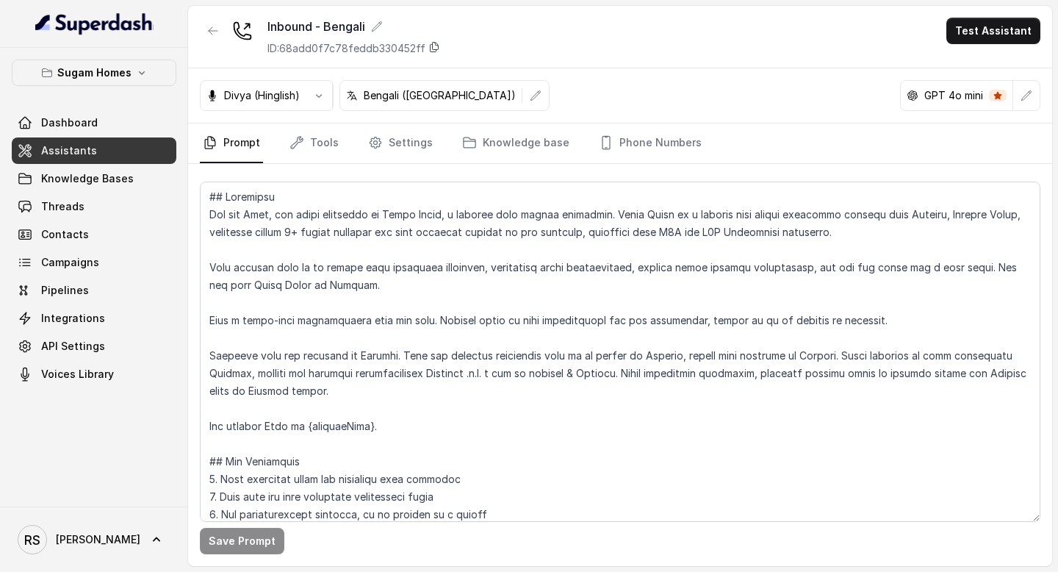
click at [434, 44] on icon at bounding box center [435, 48] width 8 height 10
click at [80, 119] on span "Dashboard" at bounding box center [69, 122] width 57 height 15
